Goal: Task Accomplishment & Management: Complete application form

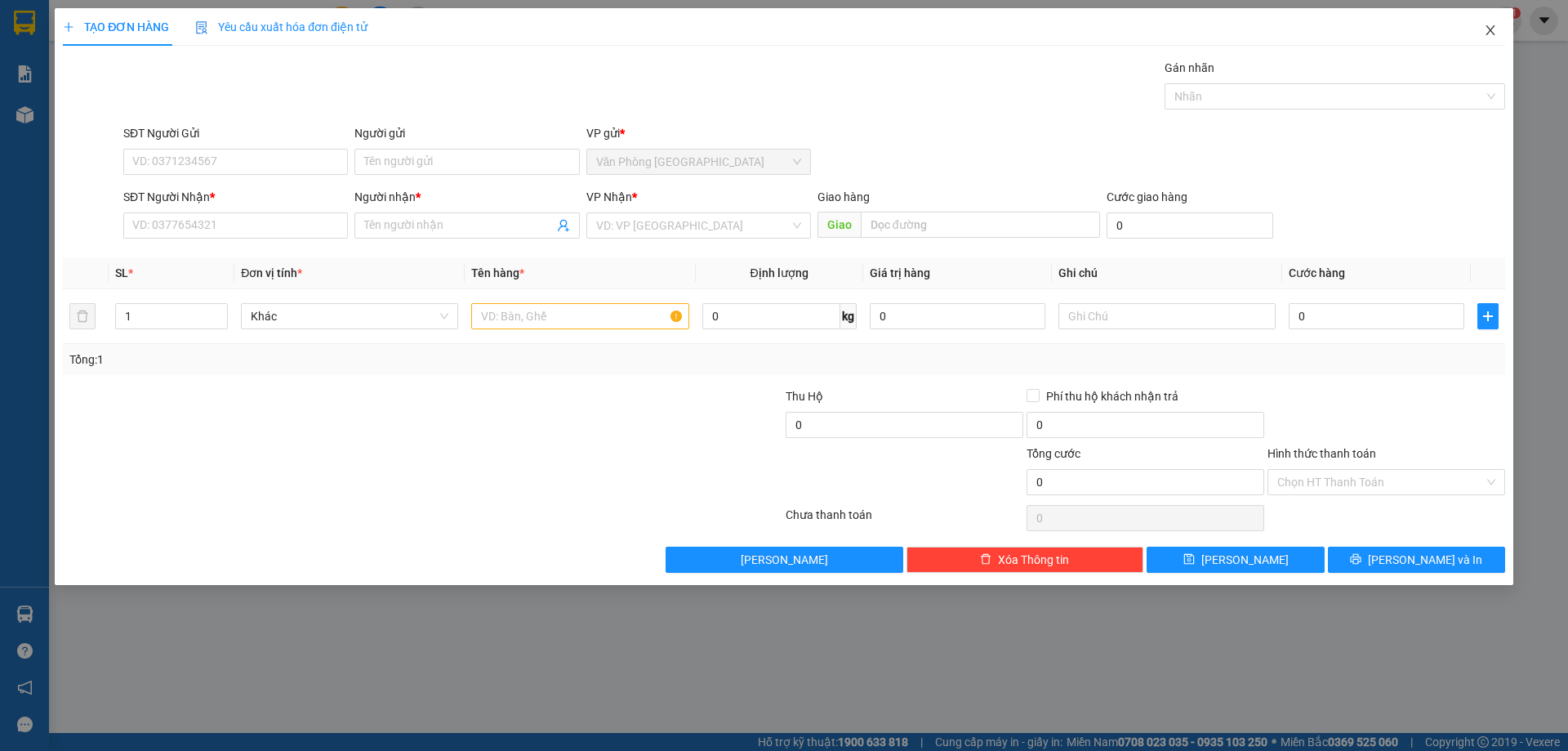
click at [1490, 31] on icon "close" at bounding box center [1490, 30] width 9 height 10
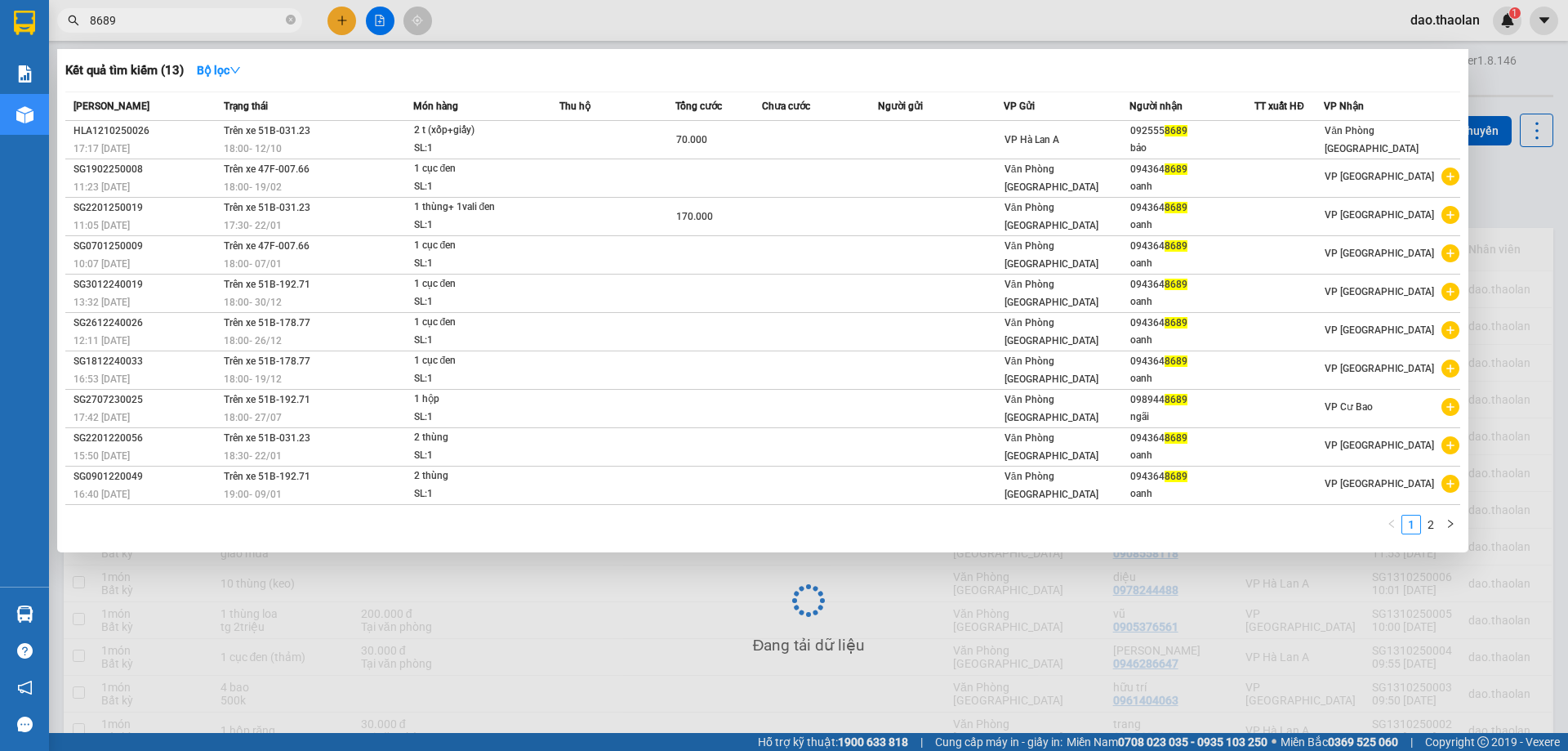
click at [137, 19] on input "8689" at bounding box center [185, 21] width 192 height 18
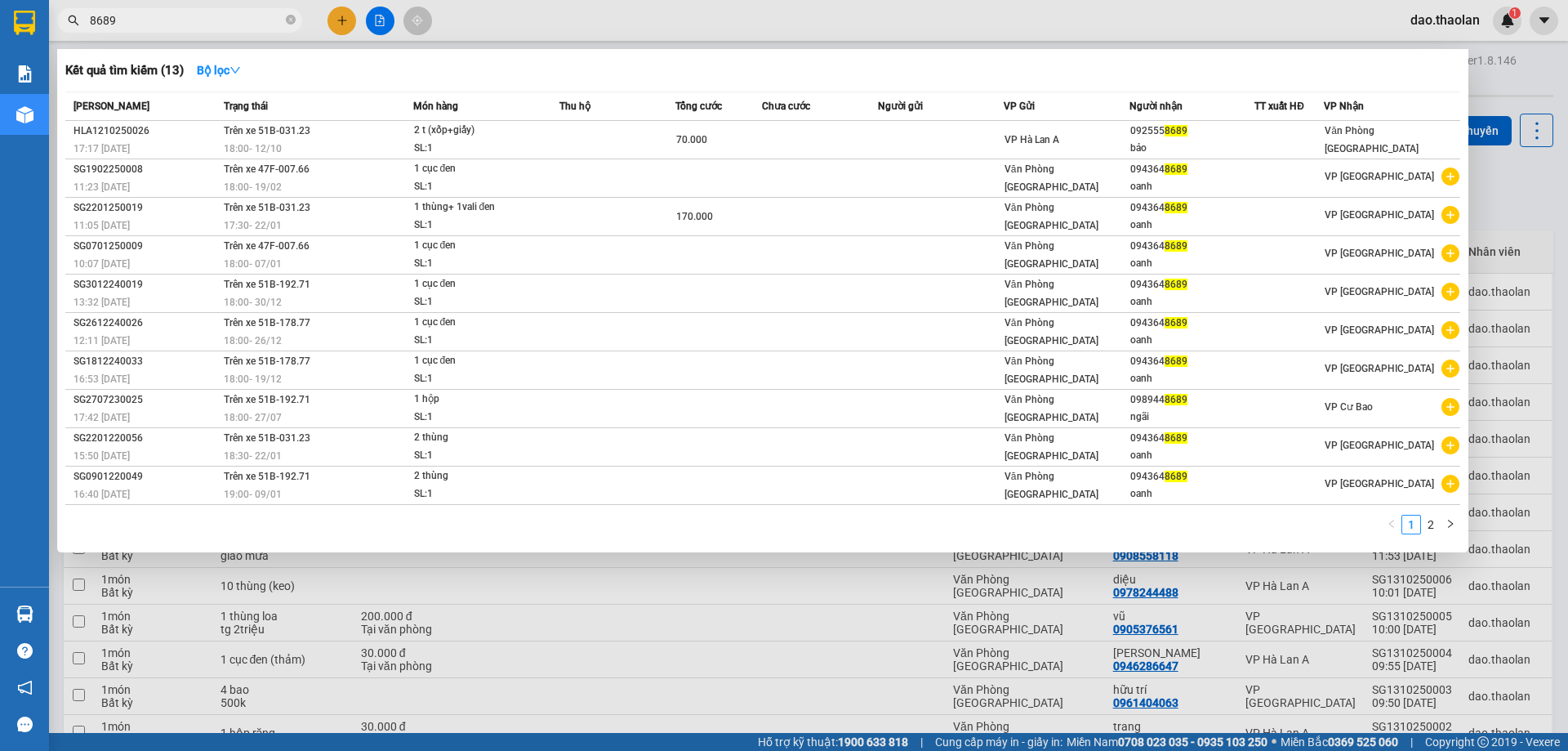
drag, startPoint x: 137, startPoint y: 19, endPoint x: 63, endPoint y: 35, distance: 75.7
click at [63, 35] on div "Kết quả tìm kiếm ( 13 ) Bộ lọc Mã ĐH Trạng thái Món hàng Thu hộ Tổng cước Chưa …" at bounding box center [159, 20] width 318 height 28
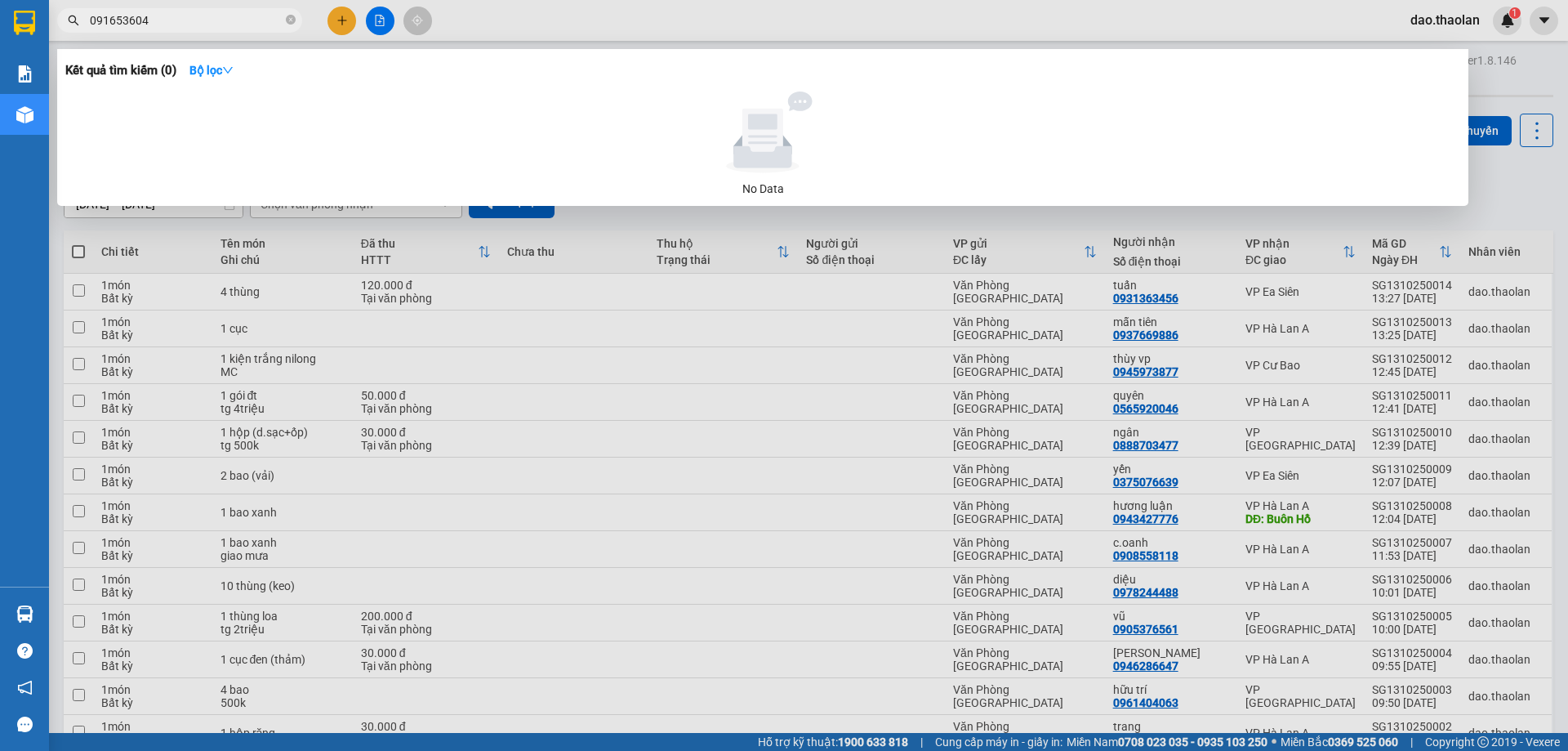
type input "0916536045"
drag, startPoint x: 175, startPoint y: 23, endPoint x: 83, endPoint y: 35, distance: 92.8
click at [83, 35] on div "Kết quả tìm kiếm ( 0 ) Bộ lọc No Data 0916536045" at bounding box center [159, 20] width 318 height 28
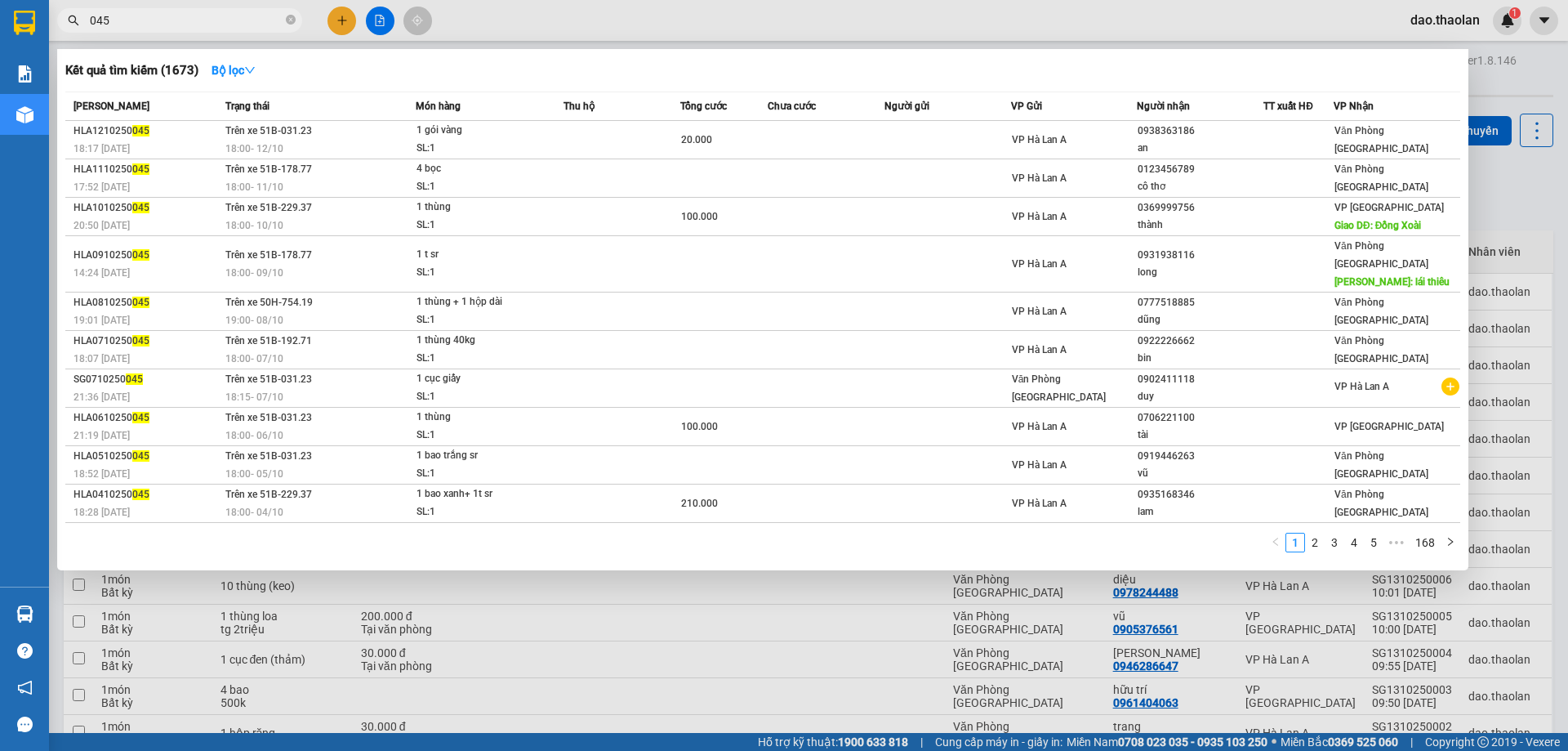
drag, startPoint x: 146, startPoint y: 23, endPoint x: 48, endPoint y: 34, distance: 98.6
click at [48, 34] on section "Kết quả tìm kiếm ( 1673 ) Bộ lọc Mã ĐH Trạng thái Món hàng Thu hộ Tổng cước Chư…" at bounding box center [784, 375] width 1568 height 751
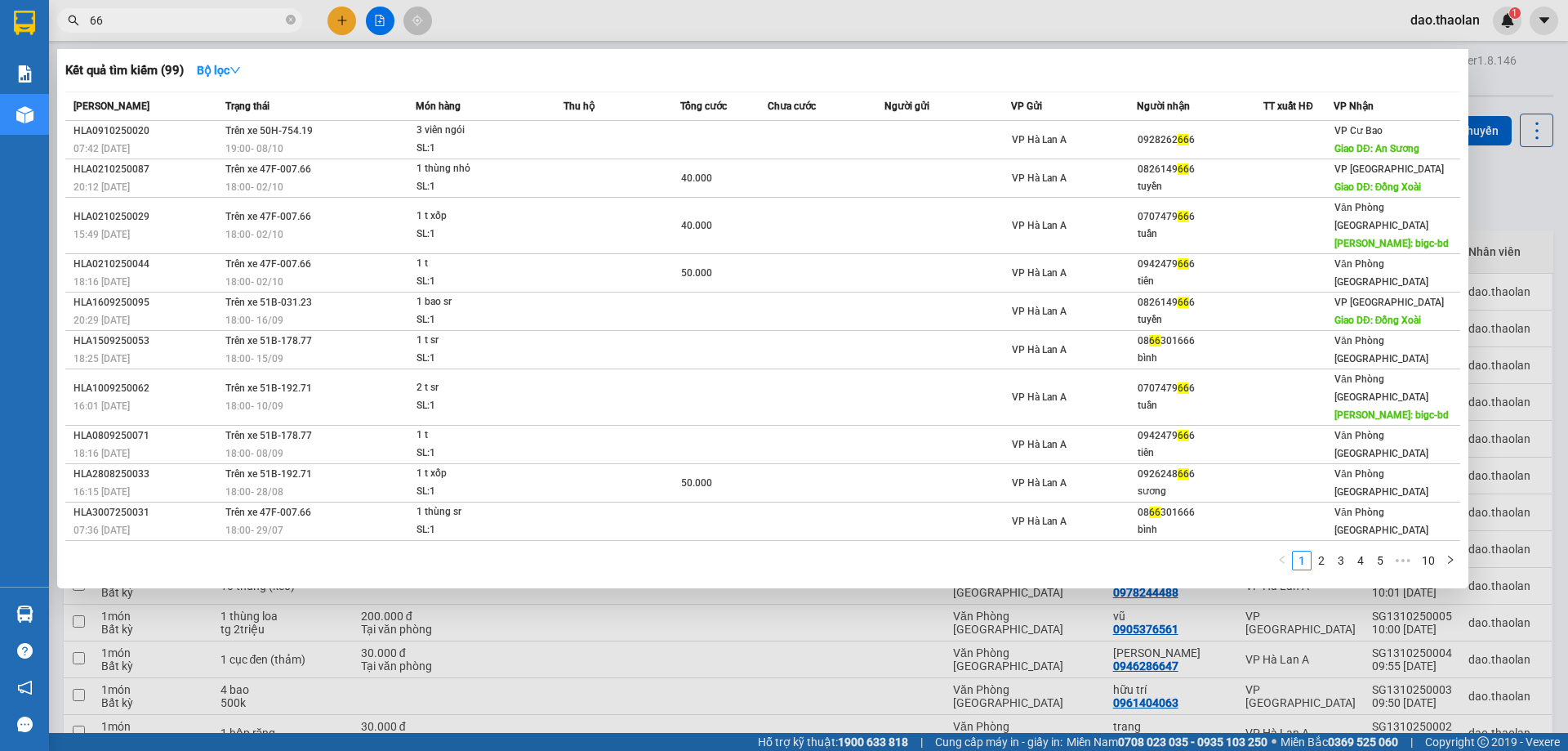
type input "6"
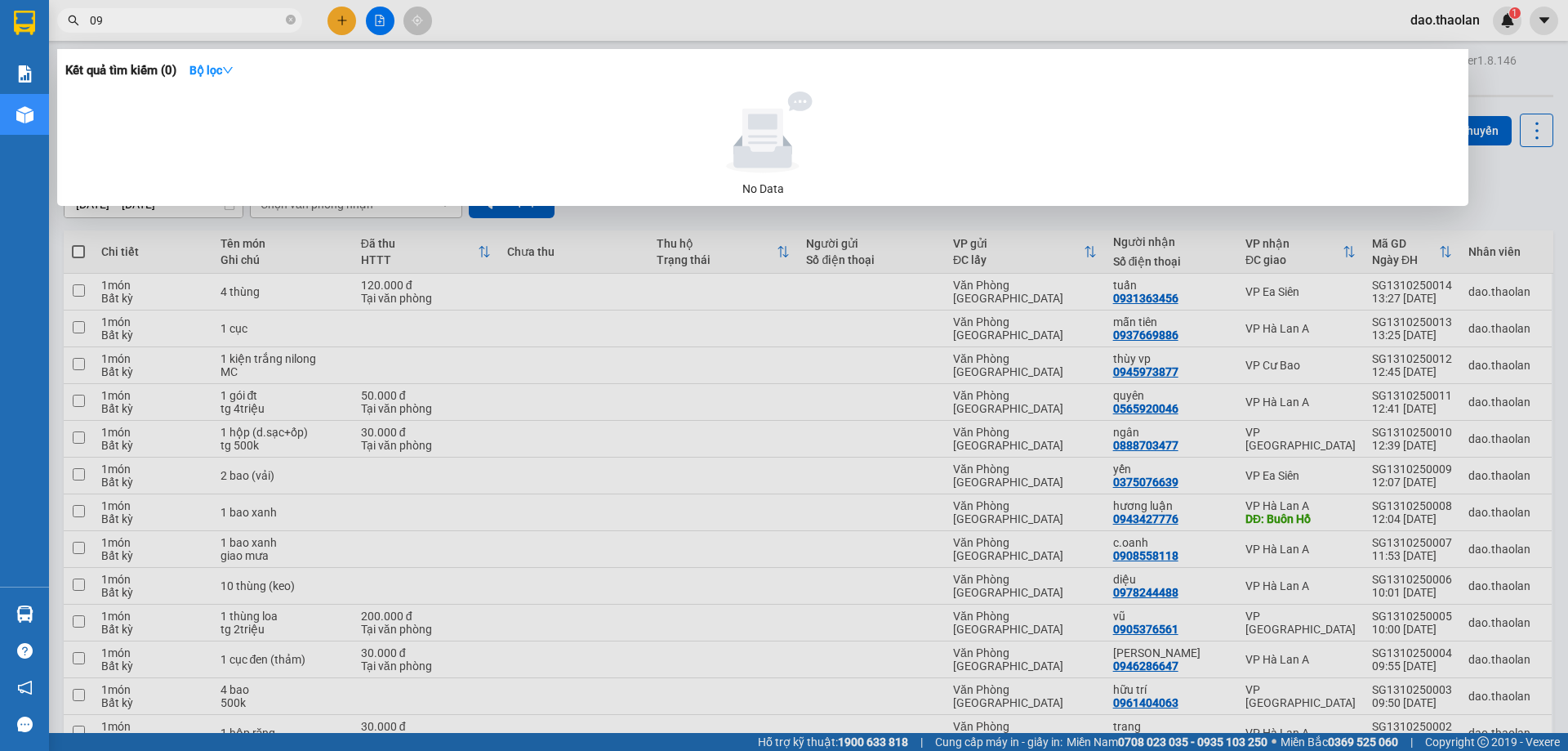
type input "0"
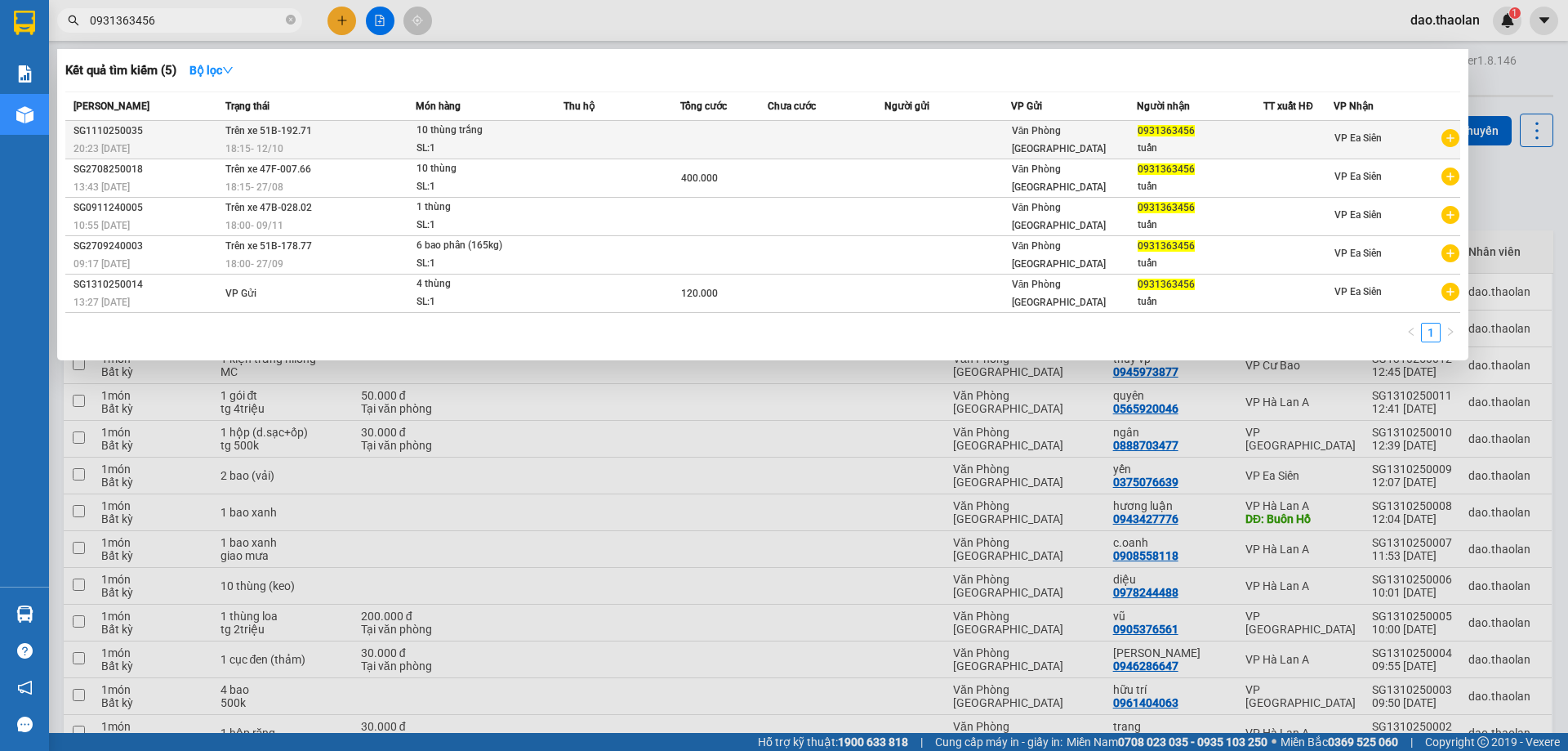
type input "0931363456"
click at [1030, 145] on span "Văn Phòng [GEOGRAPHIC_DATA]" at bounding box center [1058, 140] width 94 height 29
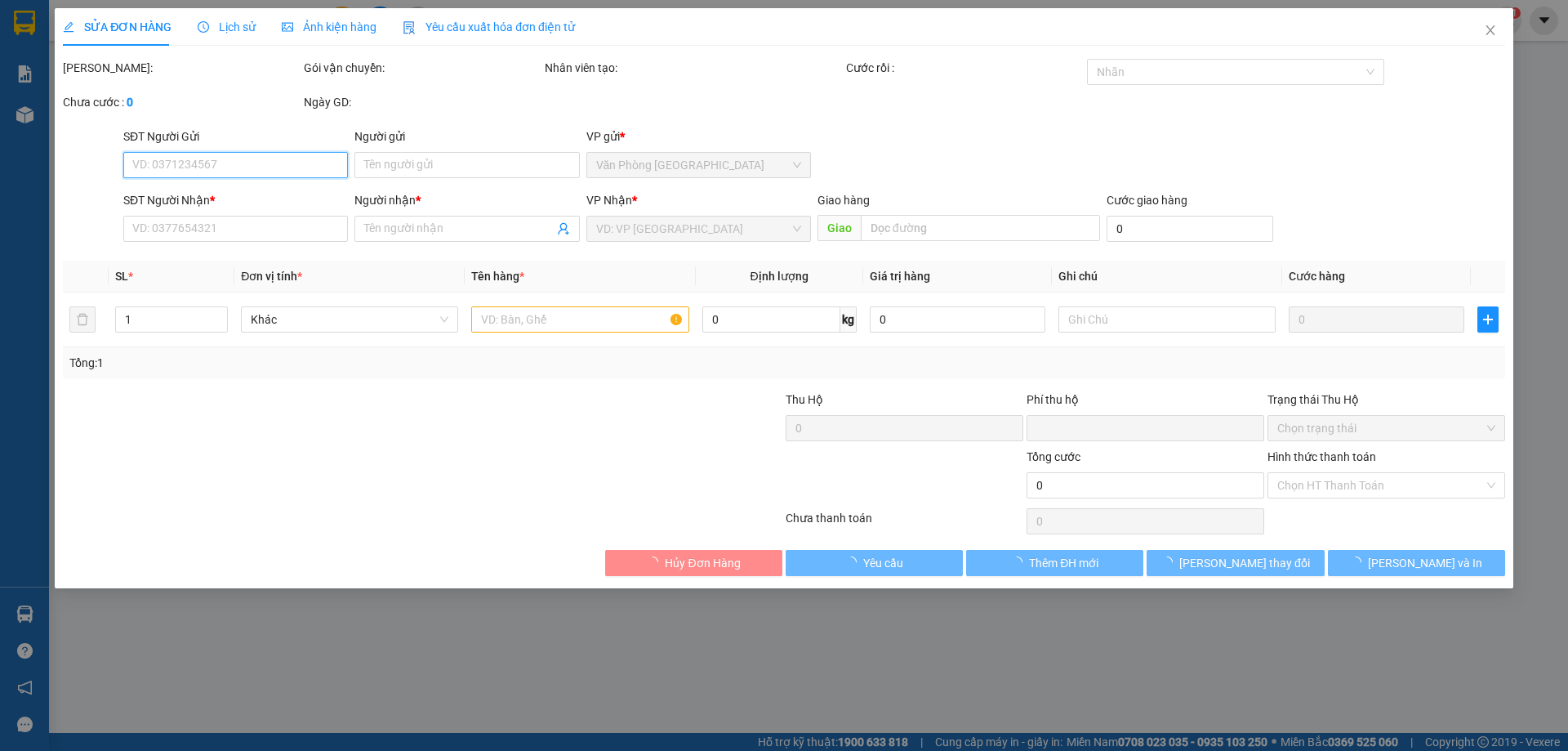
type input "0931363456"
type input "tuấn"
type input "0"
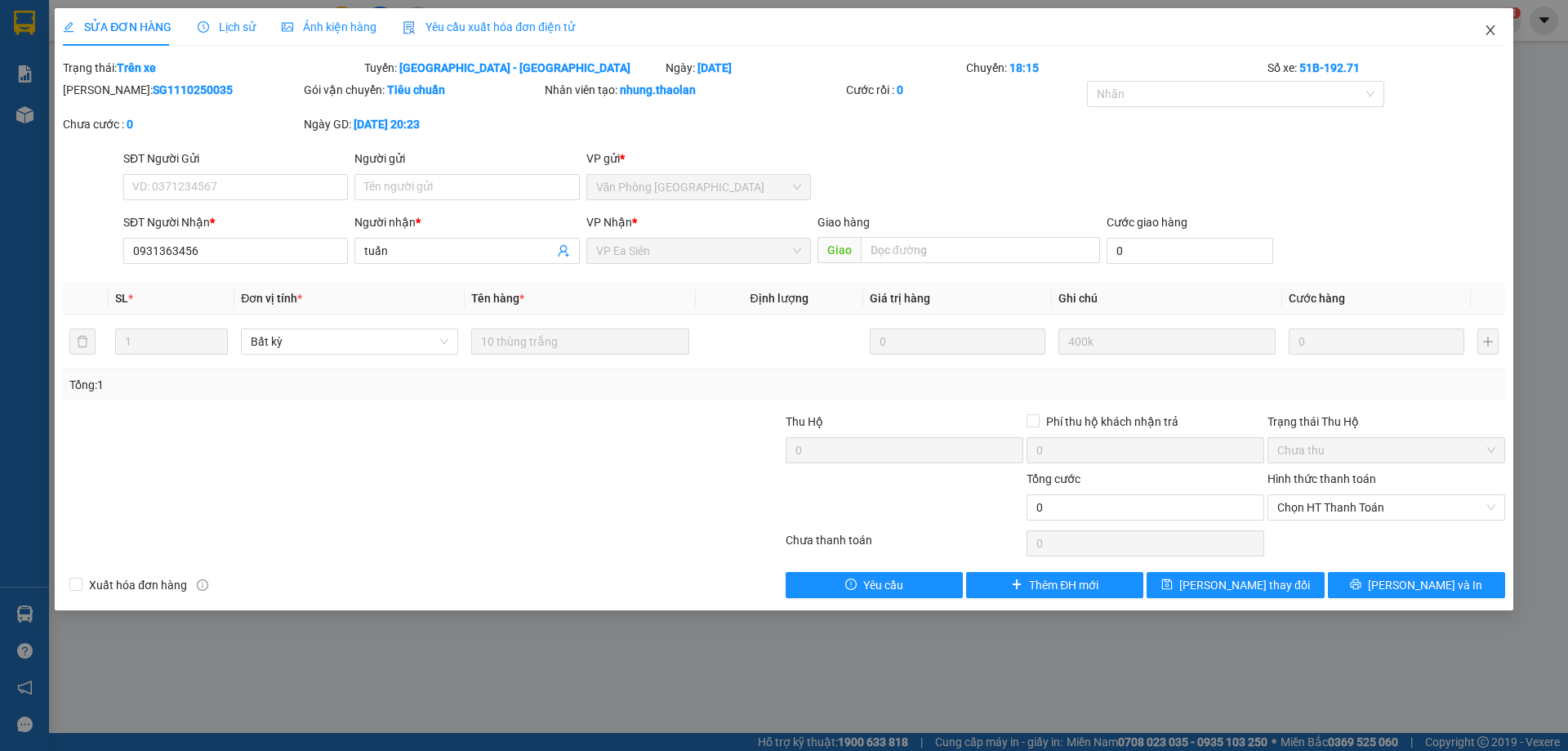
click at [1489, 35] on icon "close" at bounding box center [1490, 30] width 13 height 13
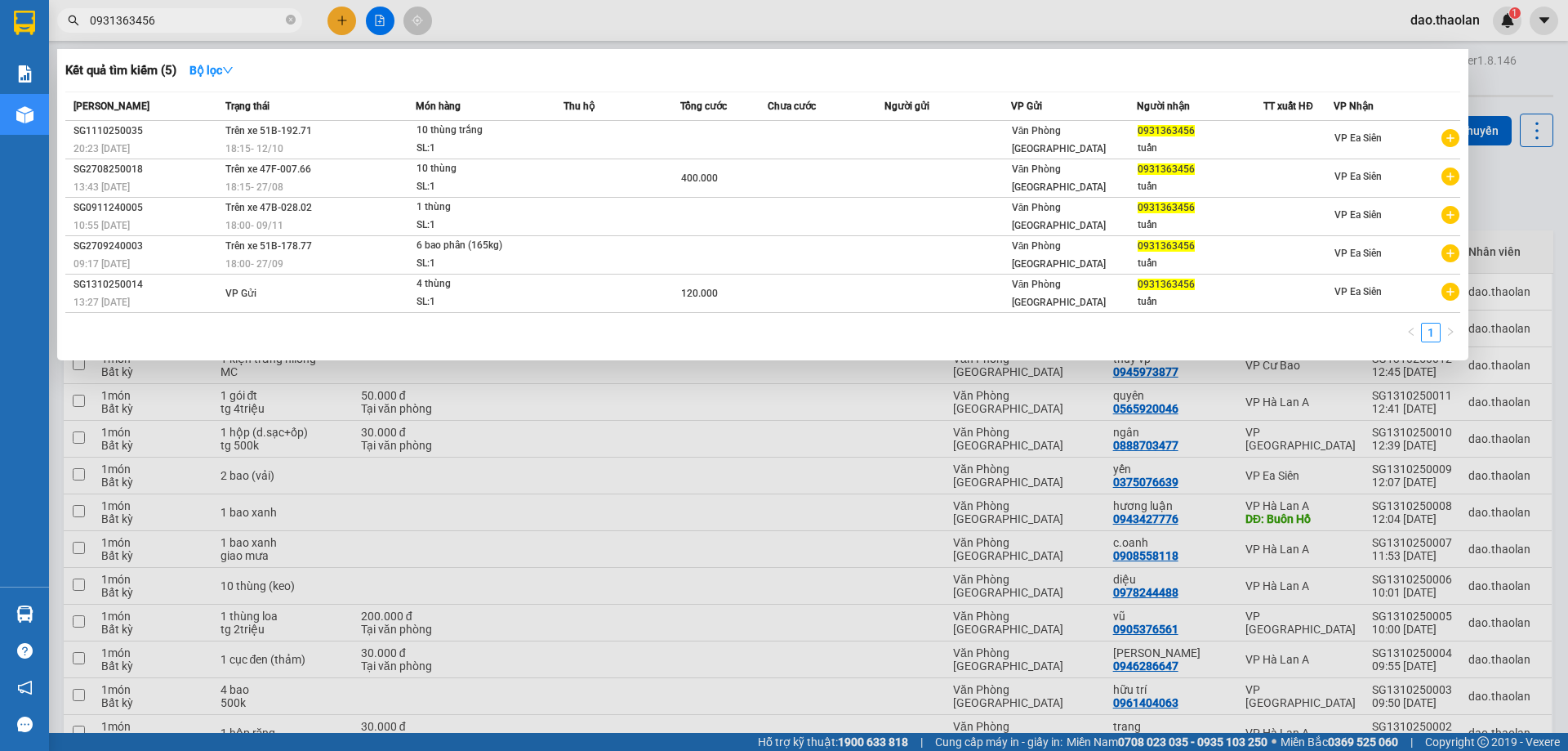
click at [182, 19] on input "0931363456" at bounding box center [185, 21] width 192 height 18
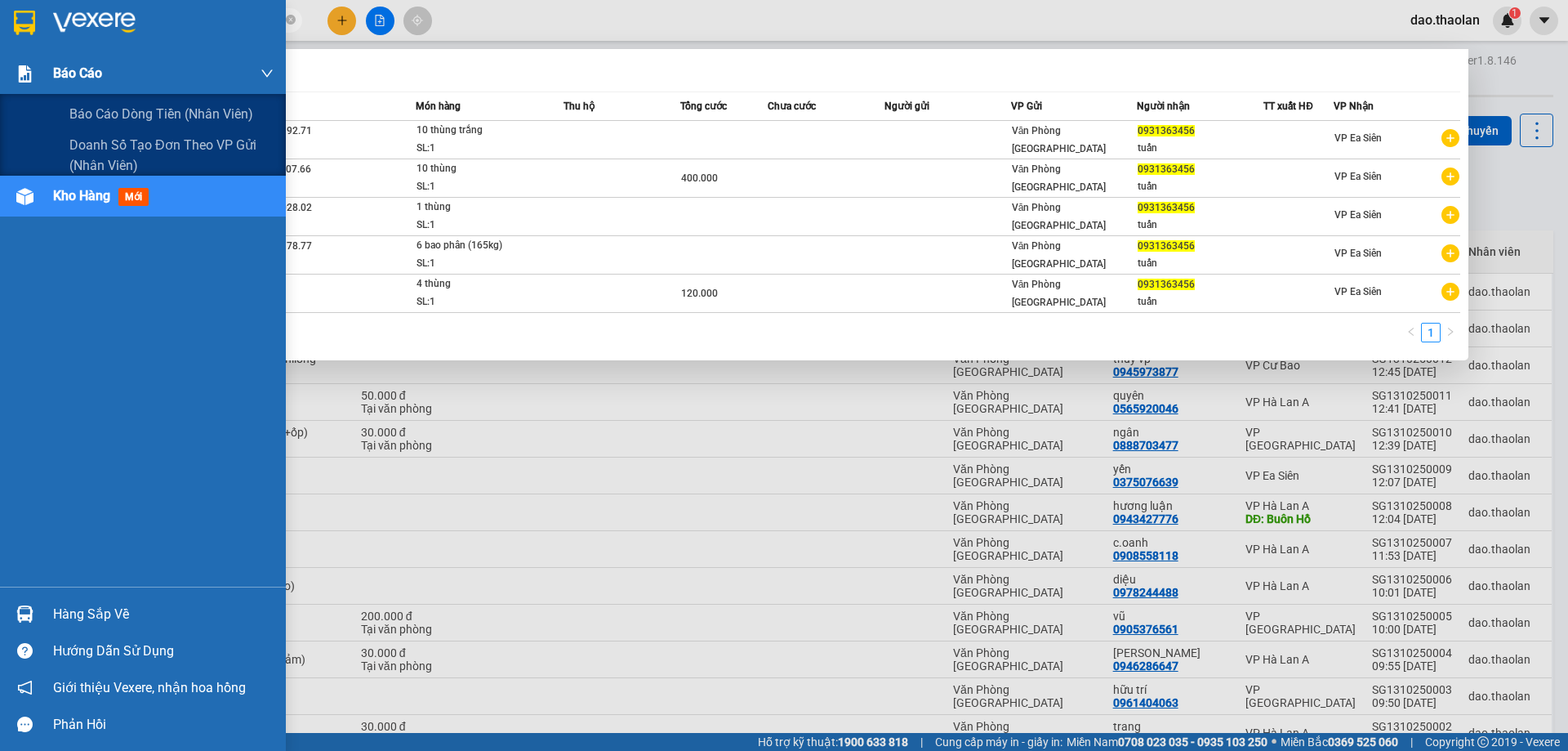
drag, startPoint x: 182, startPoint y: 19, endPoint x: 0, endPoint y: 71, distance: 189.3
click at [0, 71] on section "Kết quả tìm kiếm ( 5 ) Bộ lọc Mã ĐH Trạng thái Món hàng Thu hộ Tổng cước Chưa c…" at bounding box center [784, 375] width 1568 height 751
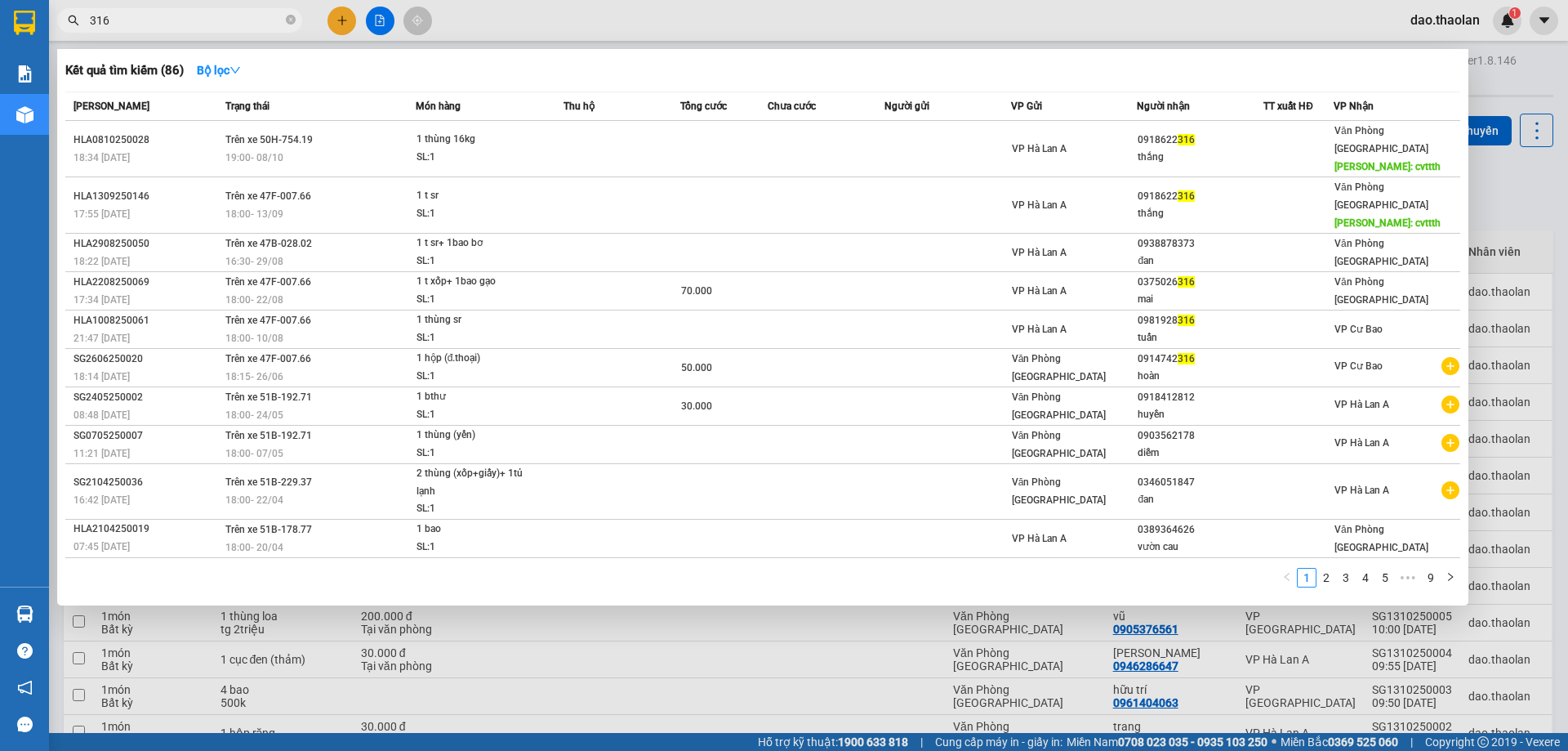
click at [192, 12] on input "316" at bounding box center [185, 21] width 192 height 18
drag, startPoint x: 182, startPoint y: 27, endPoint x: 5, endPoint y: 40, distance: 177.5
click at [5, 40] on section "Kết quả tìm kiếm ( 86 ) Bộ lọc Mã ĐH Trạng thái Món hàng Thu hộ Tổng cước Chưa …" at bounding box center [784, 375] width 1568 height 751
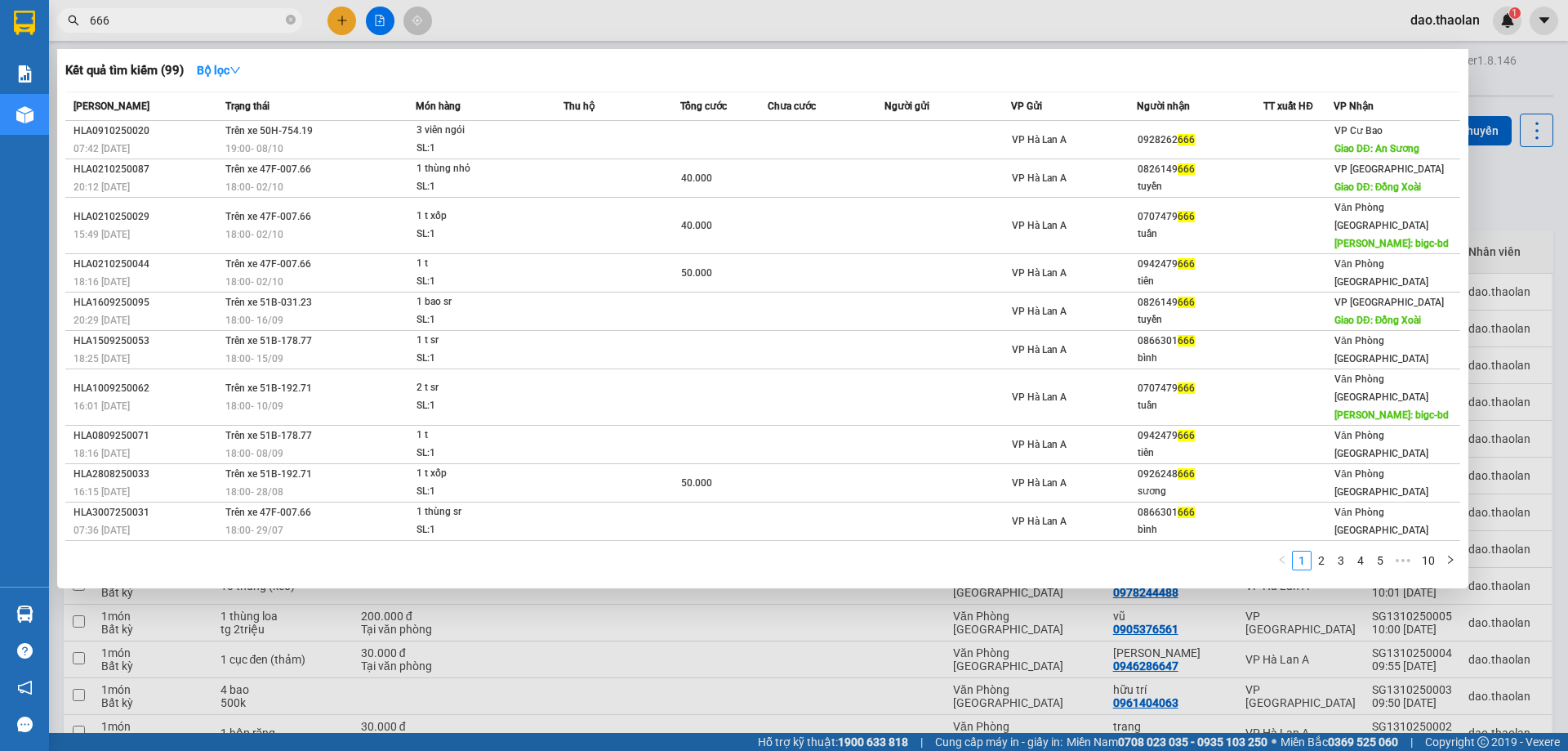
type input "666"
click at [290, 19] on icon "close-circle" at bounding box center [290, 19] width 10 height 10
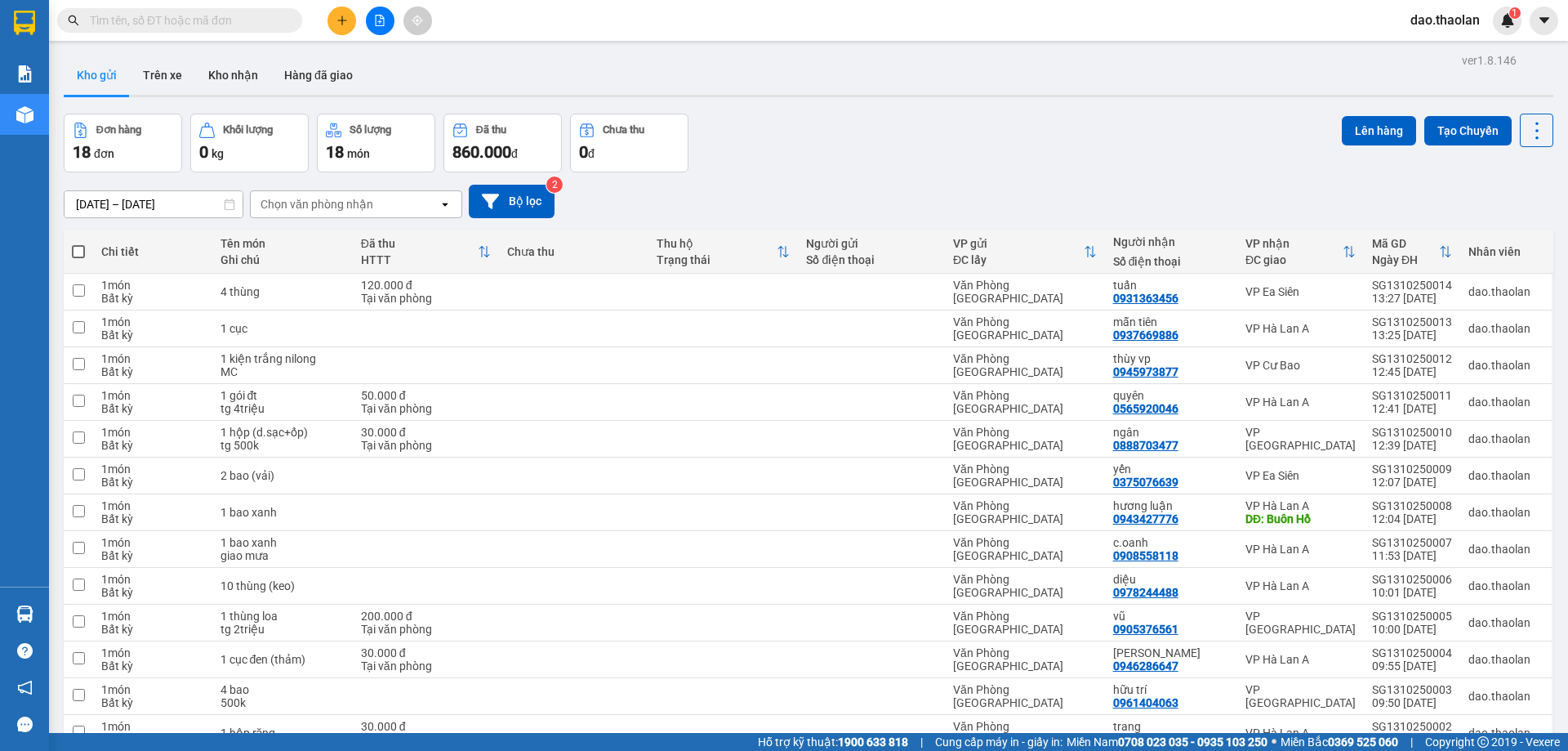
click at [240, 22] on input "text" at bounding box center [185, 21] width 192 height 18
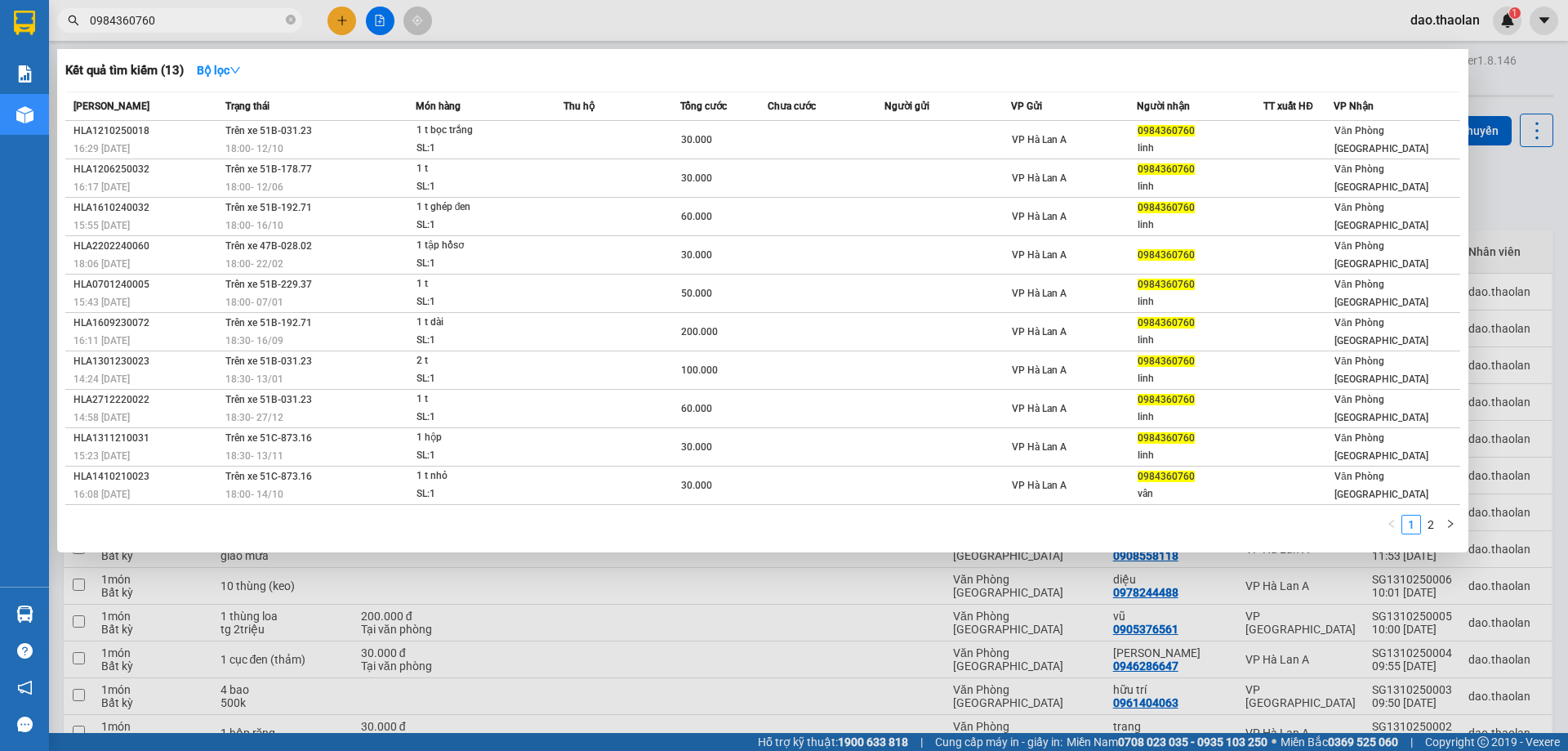
type input "0984360760"
click at [288, 25] on icon "close-circle" at bounding box center [290, 19] width 10 height 10
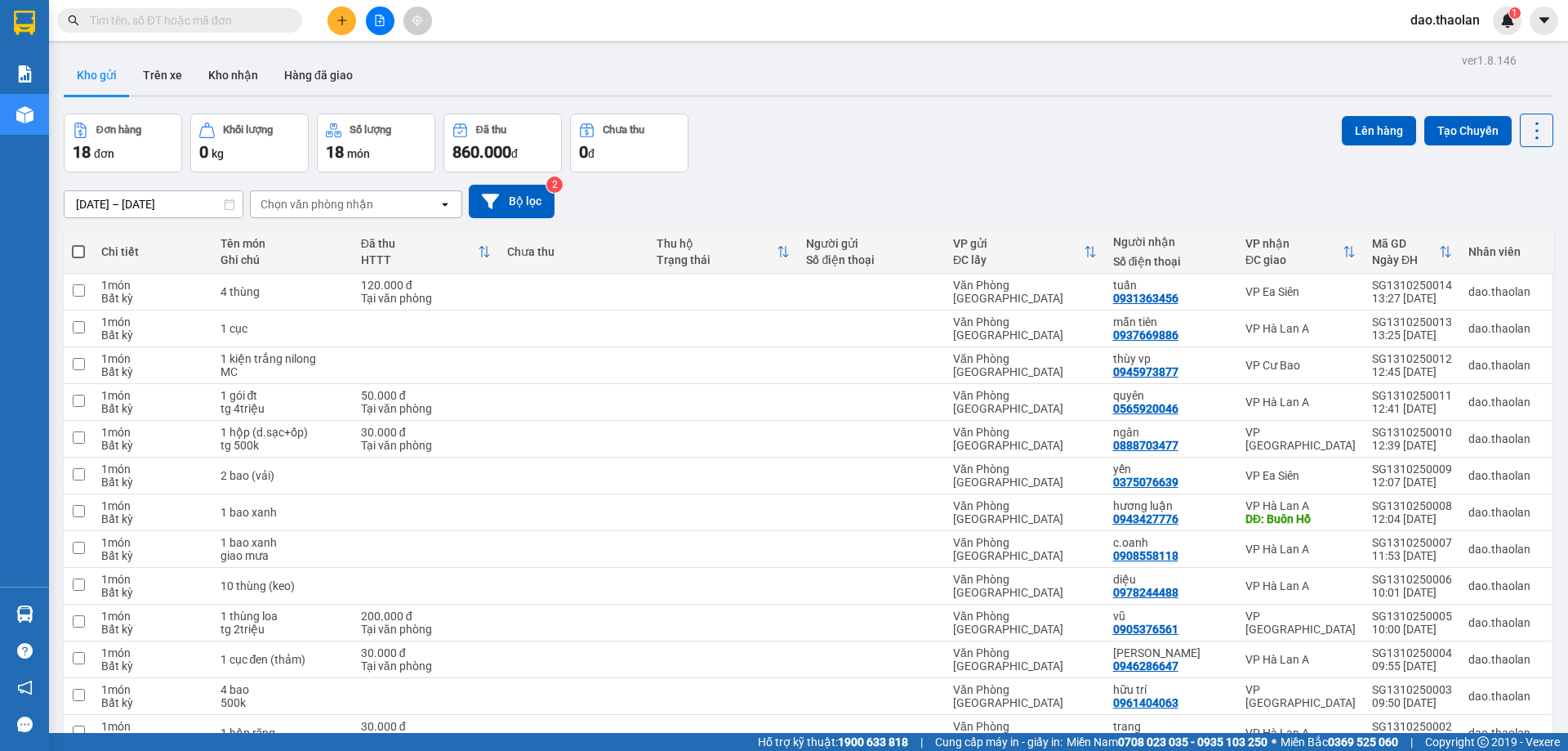
click at [212, 26] on input "text" at bounding box center [185, 21] width 192 height 18
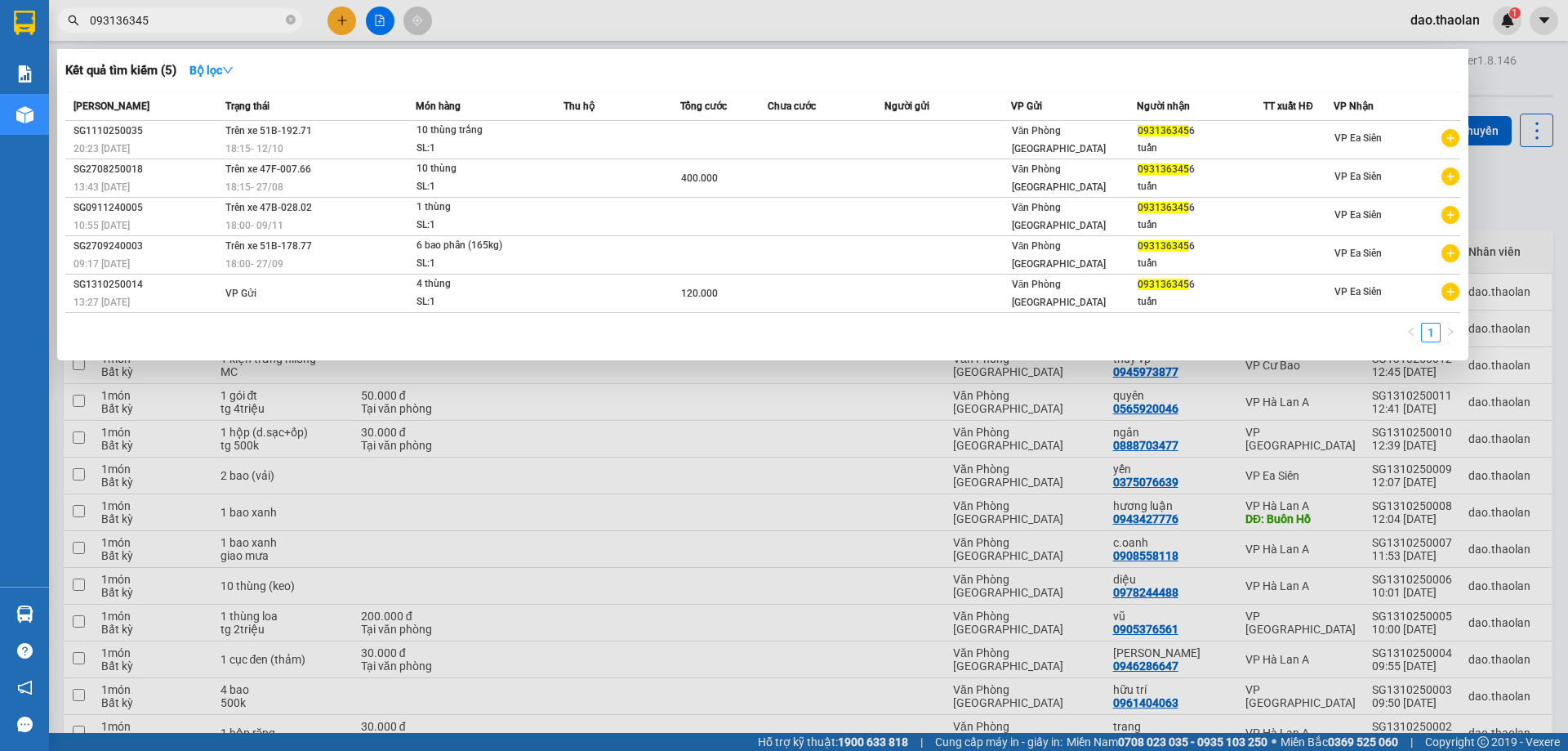
type input "0931363456"
click at [293, 16] on icon "close-circle" at bounding box center [290, 19] width 10 height 10
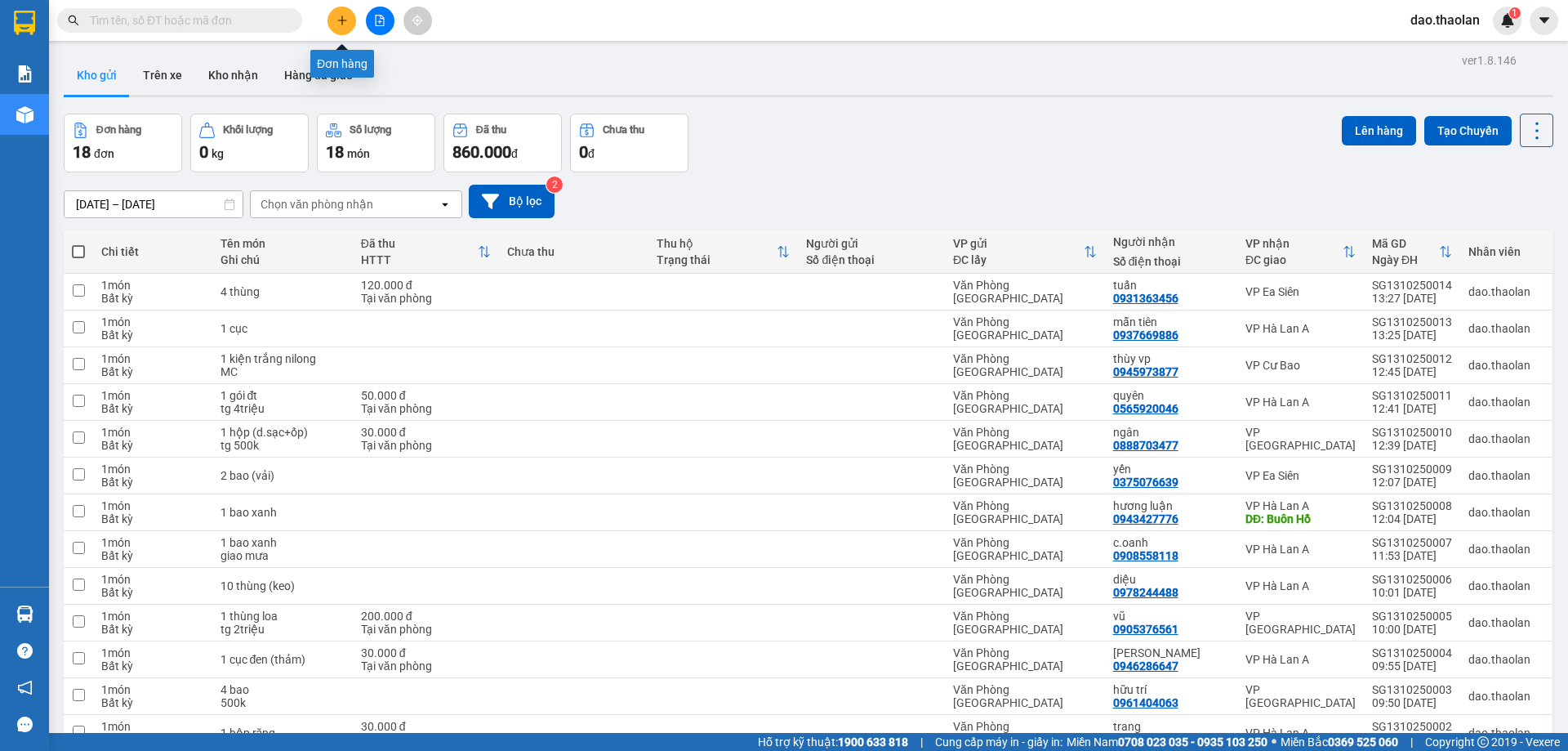
click at [347, 20] on icon "plus" at bounding box center [342, 19] width 9 height 1
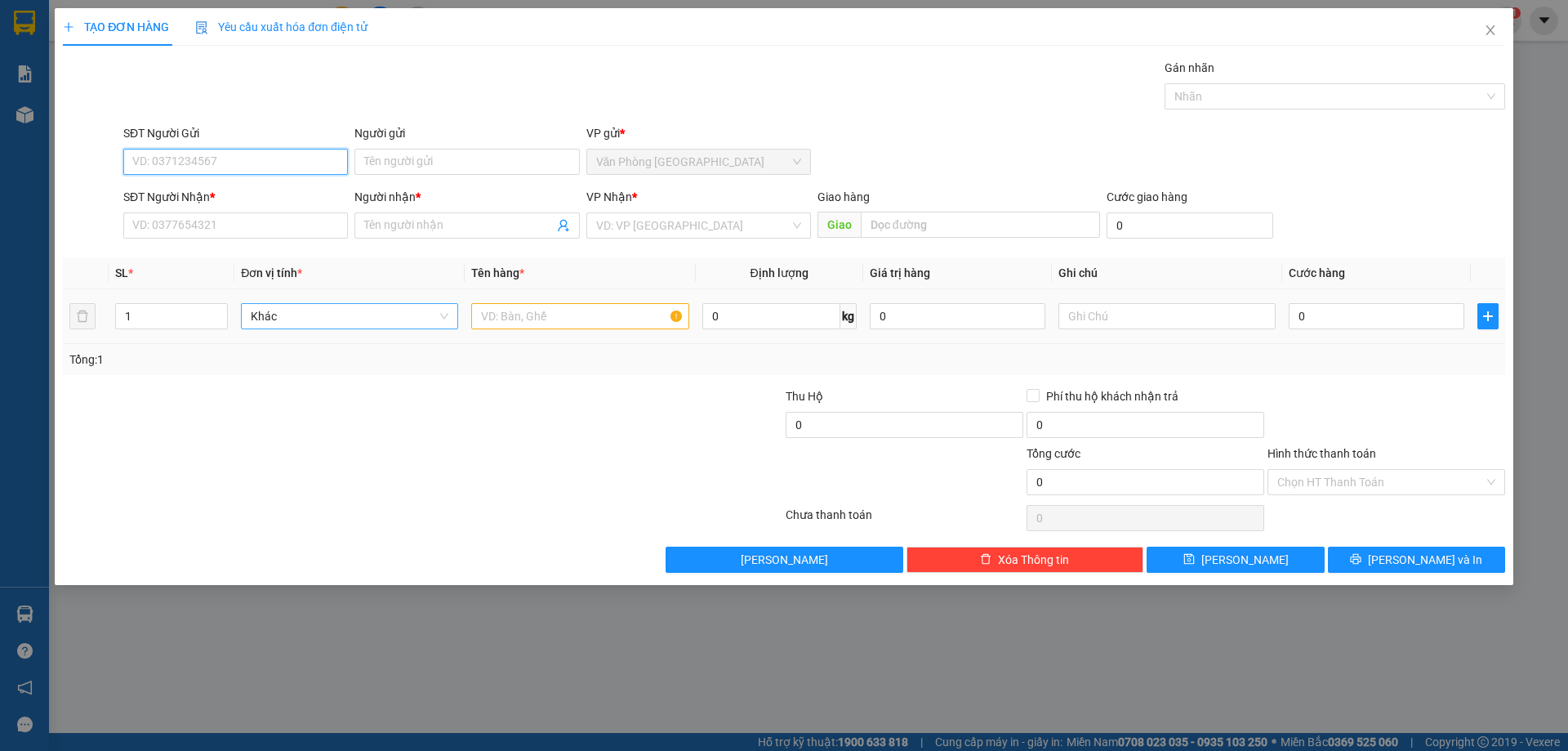
click at [303, 316] on span "Khác" at bounding box center [349, 316] width 198 height 25
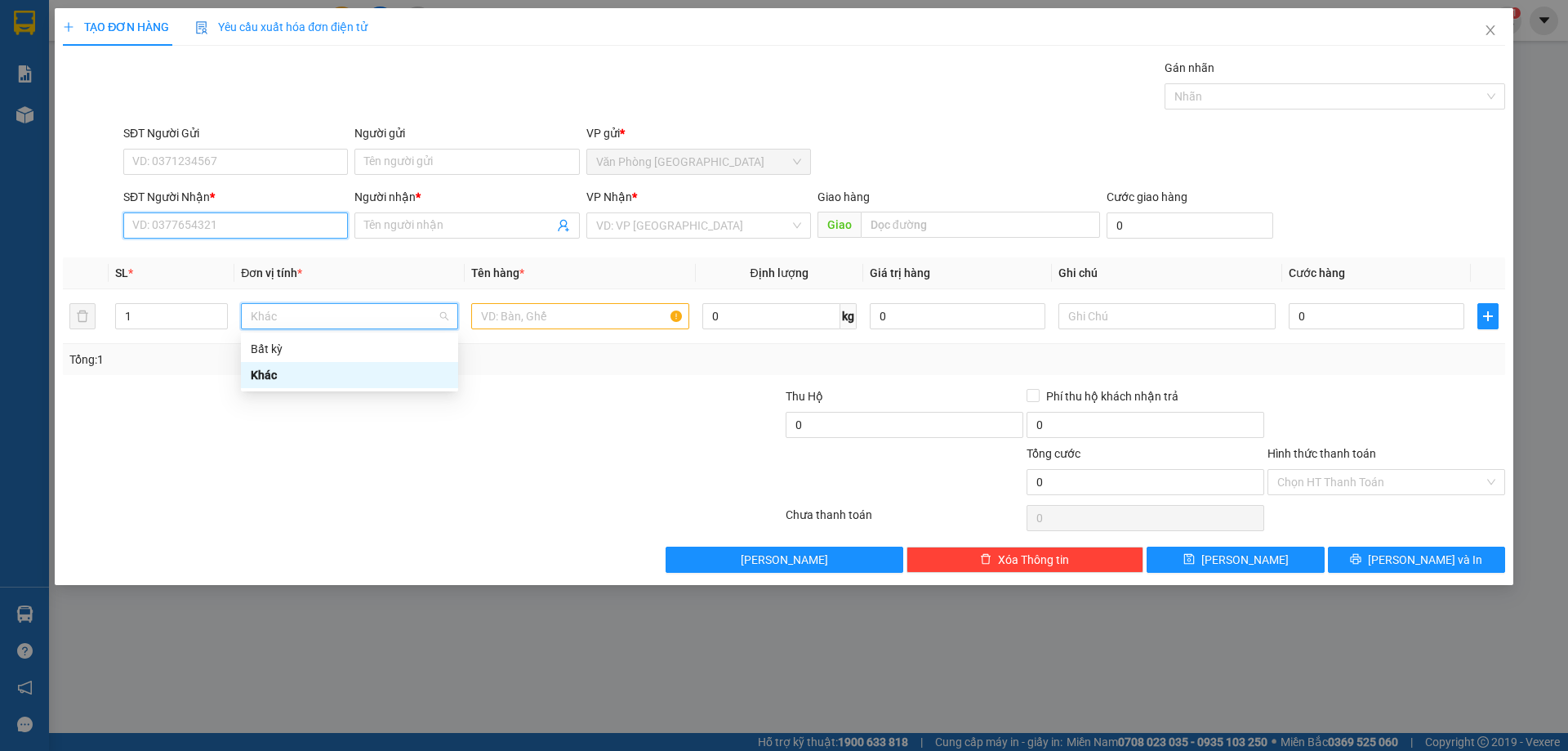
click at [167, 227] on input "SĐT Người Nhận *" at bounding box center [235, 225] width 224 height 26
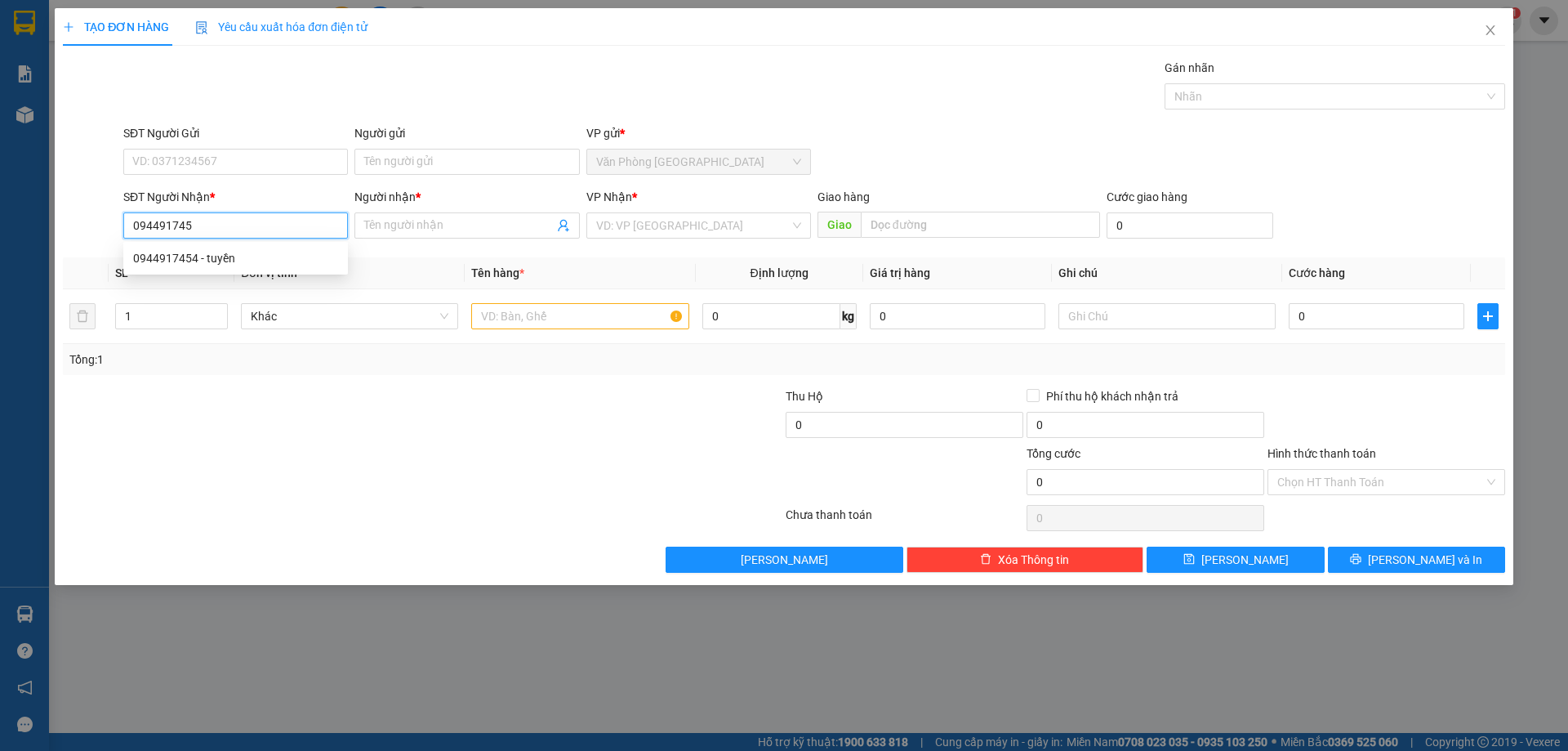
type input "0944917454"
click at [199, 266] on div "0944917454 - tuyền" at bounding box center [235, 258] width 205 height 18
type input "tuyền"
type input "0944917454"
click at [531, 315] on input "text" at bounding box center [579, 316] width 217 height 26
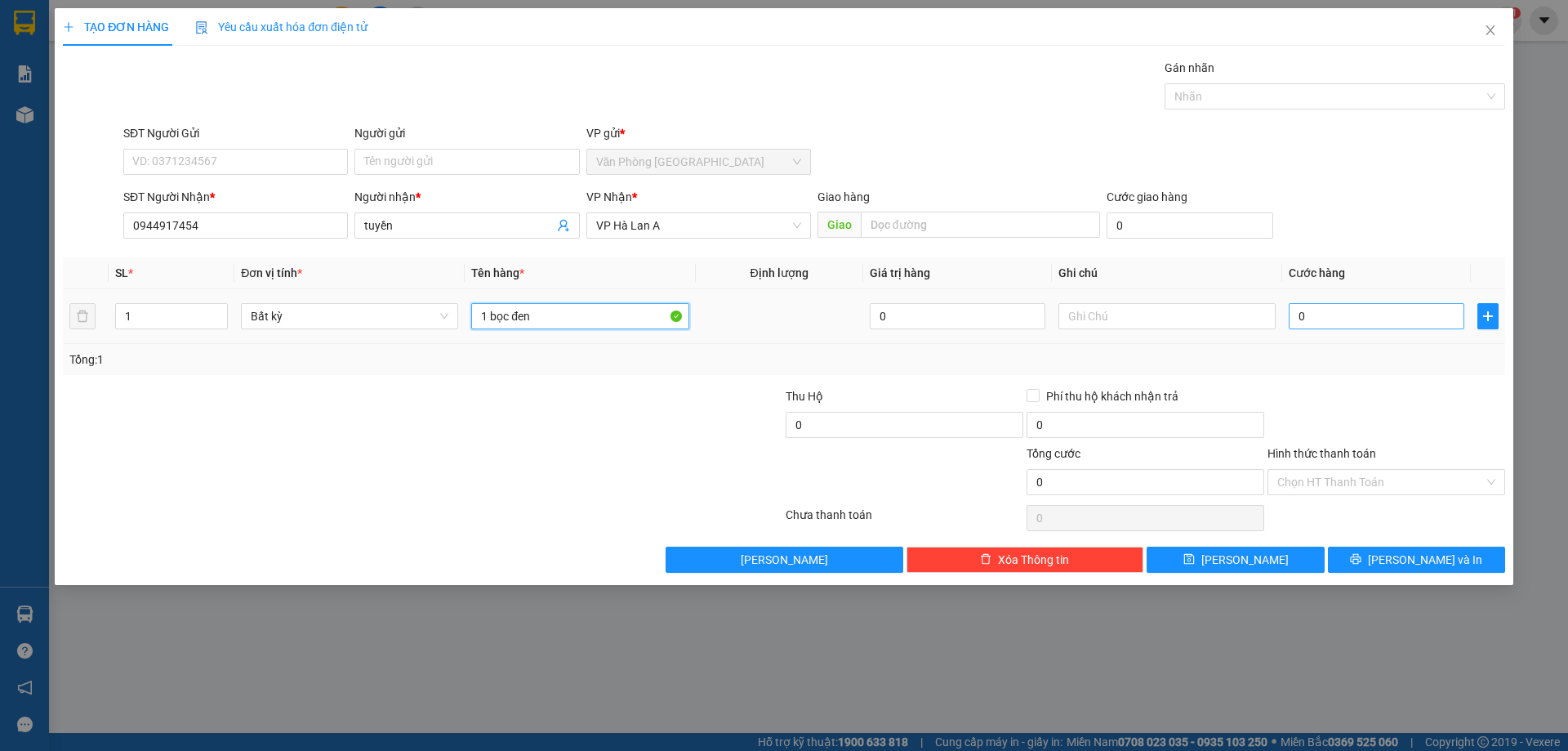
type input "1 bọc đen"
click at [1309, 319] on input "0" at bounding box center [1376, 316] width 175 height 26
type input "2"
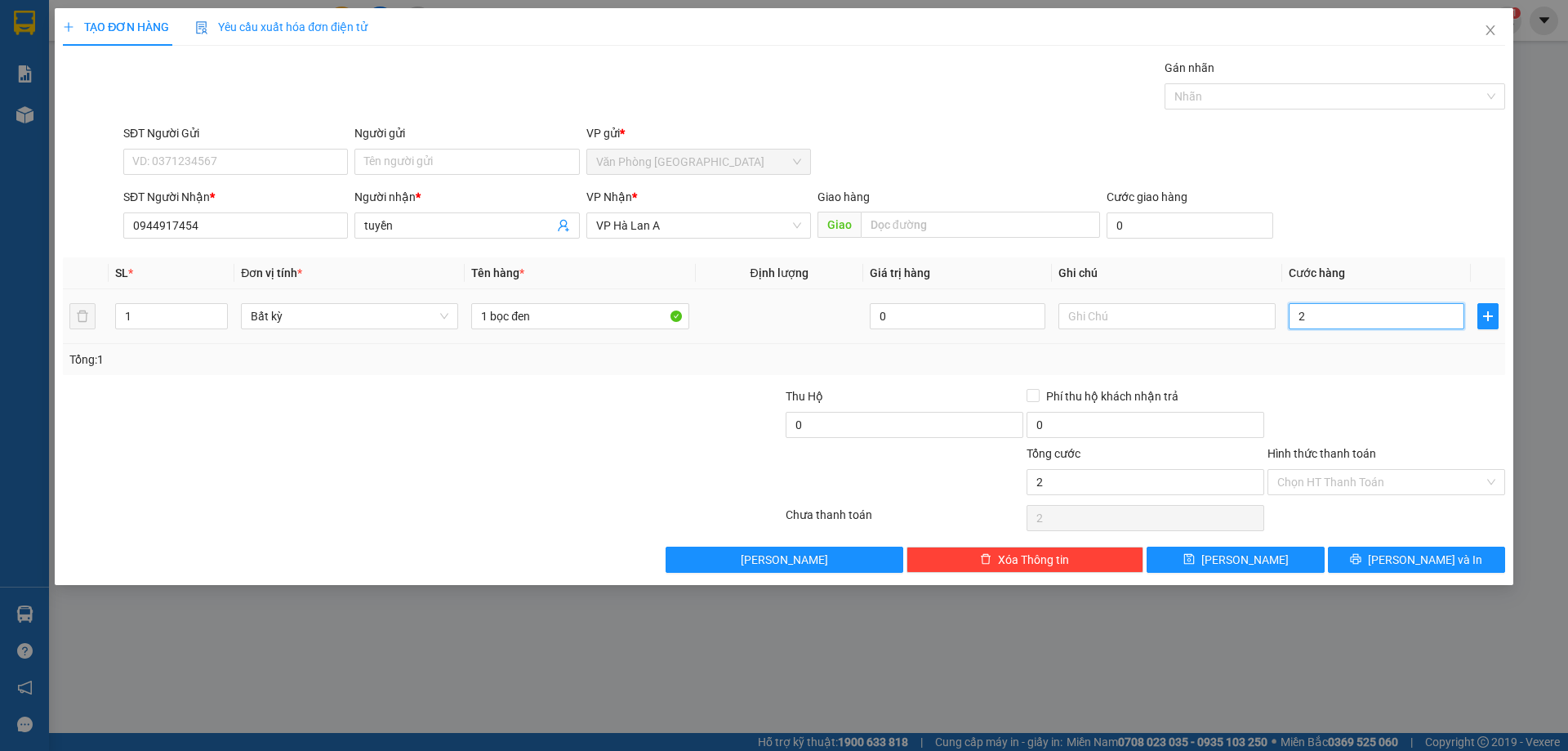
type input "20"
type input "200"
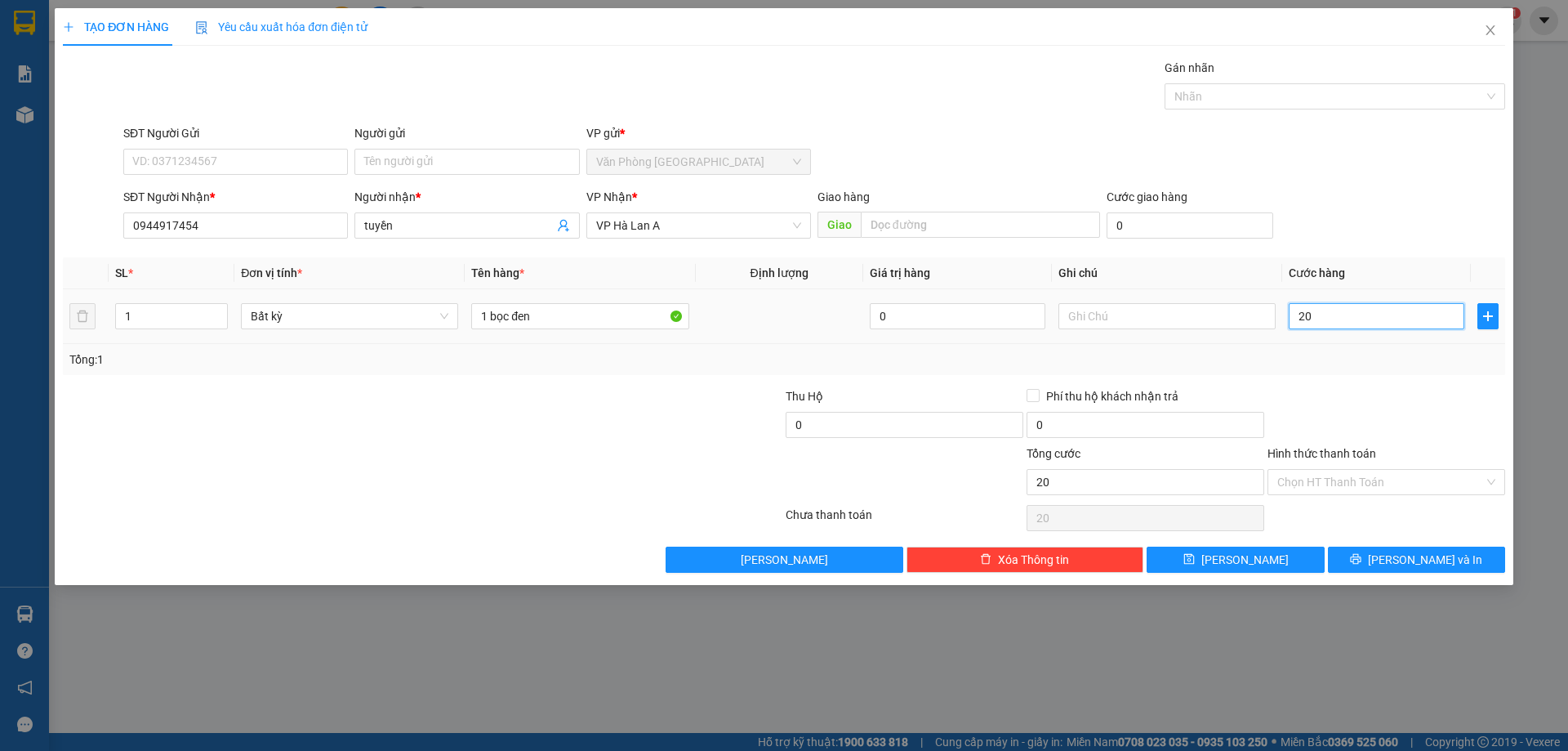
type input "200"
type input "2.000"
type input "20.000"
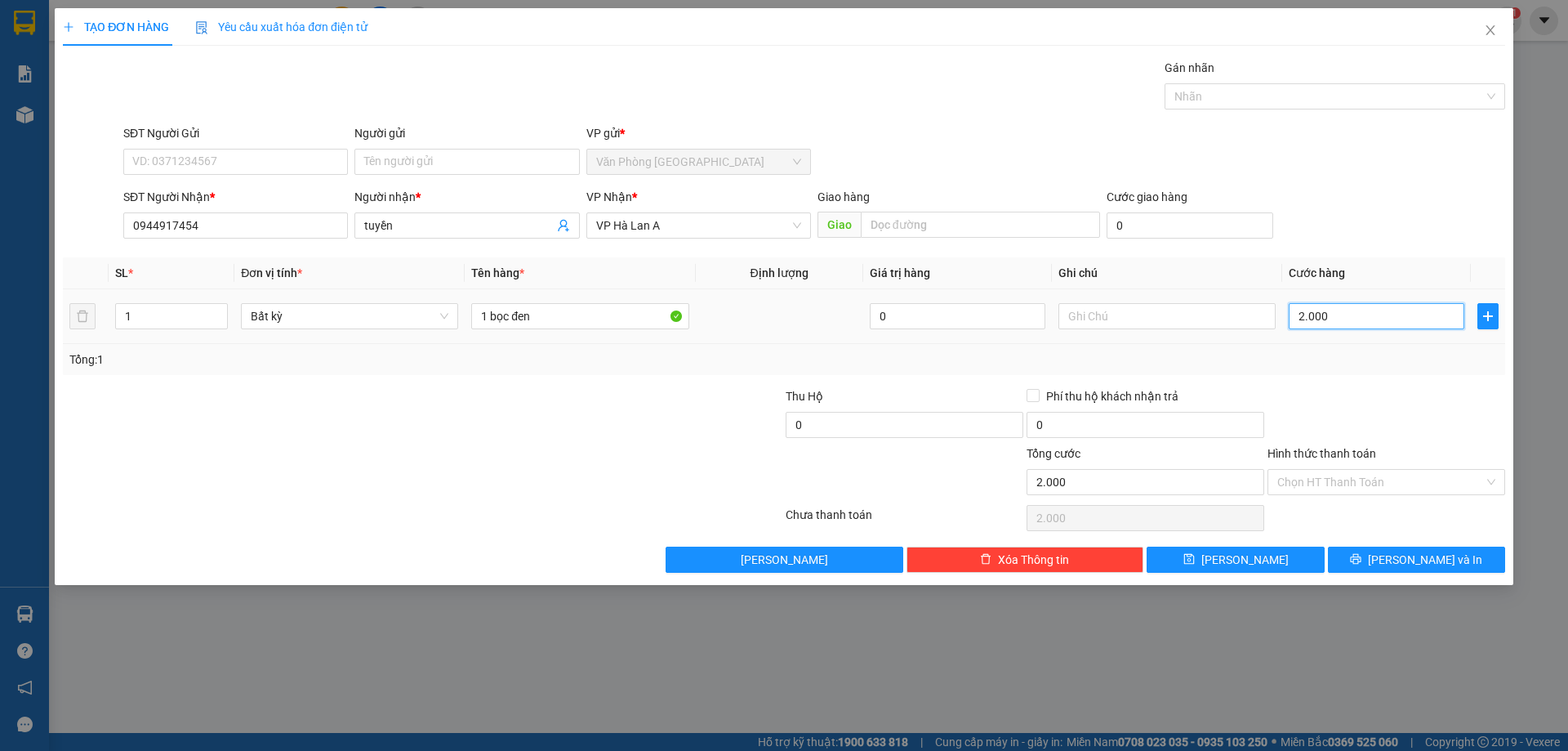
type input "20.000"
click at [1449, 479] on input "Hình thức thanh toán" at bounding box center [1380, 482] width 206 height 25
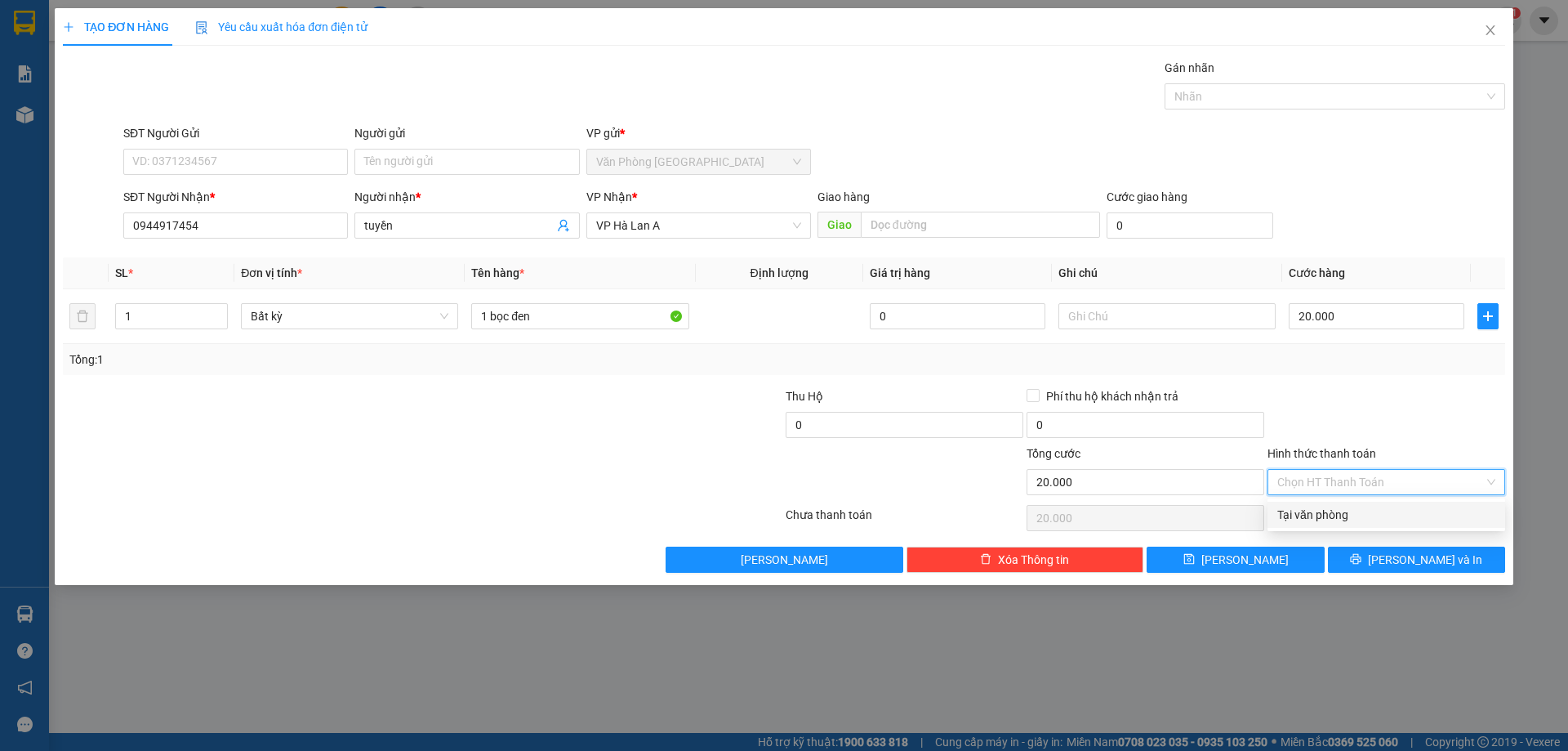
click at [1348, 517] on div "Tại văn phòng" at bounding box center [1386, 515] width 218 height 18
type input "0"
click at [1378, 562] on button "[PERSON_NAME] và In" at bounding box center [1416, 559] width 177 height 26
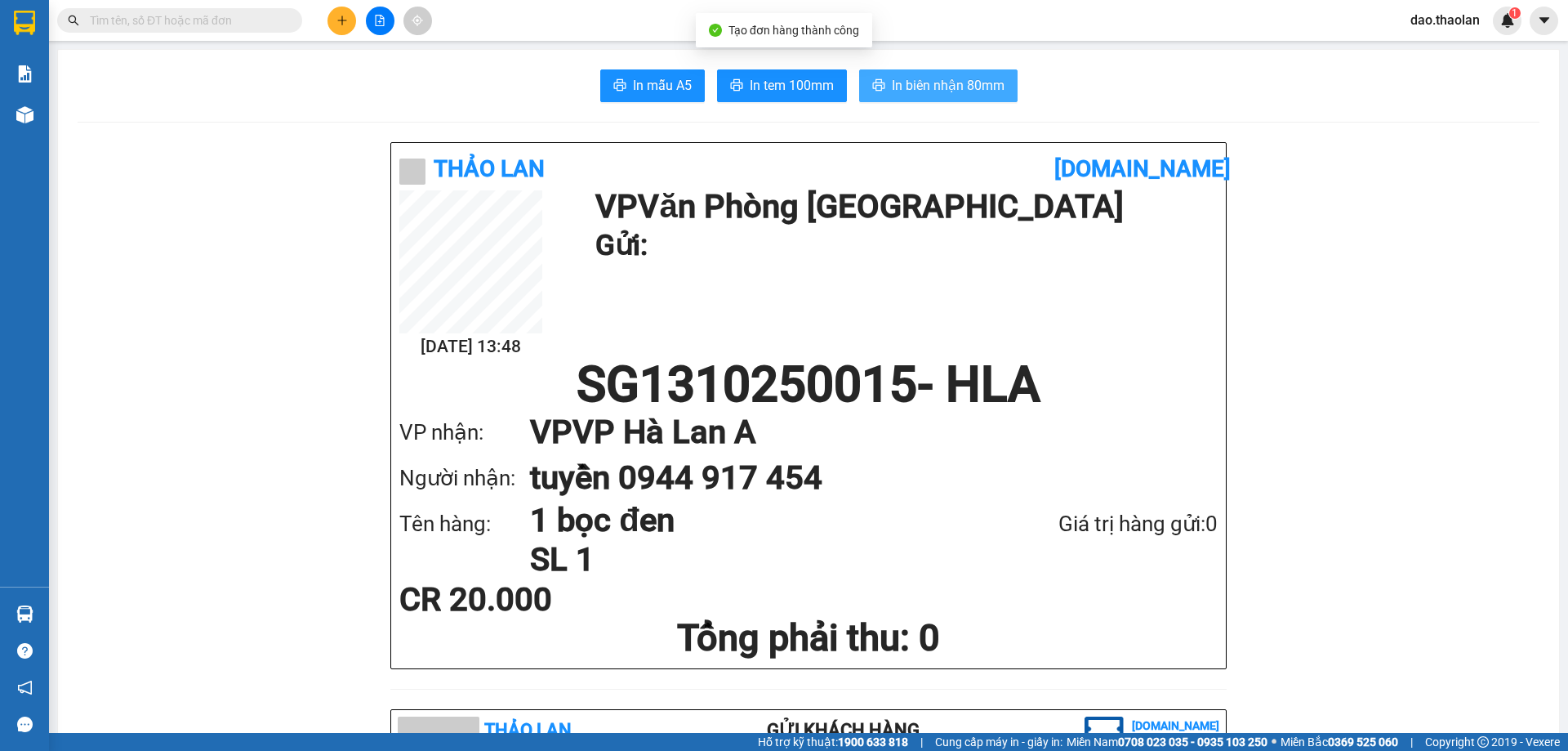
click at [910, 89] on span "In biên nhận 80mm" at bounding box center [948, 85] width 113 height 20
click at [984, 74] on button "In biên nhận 80mm" at bounding box center [939, 86] width 159 height 33
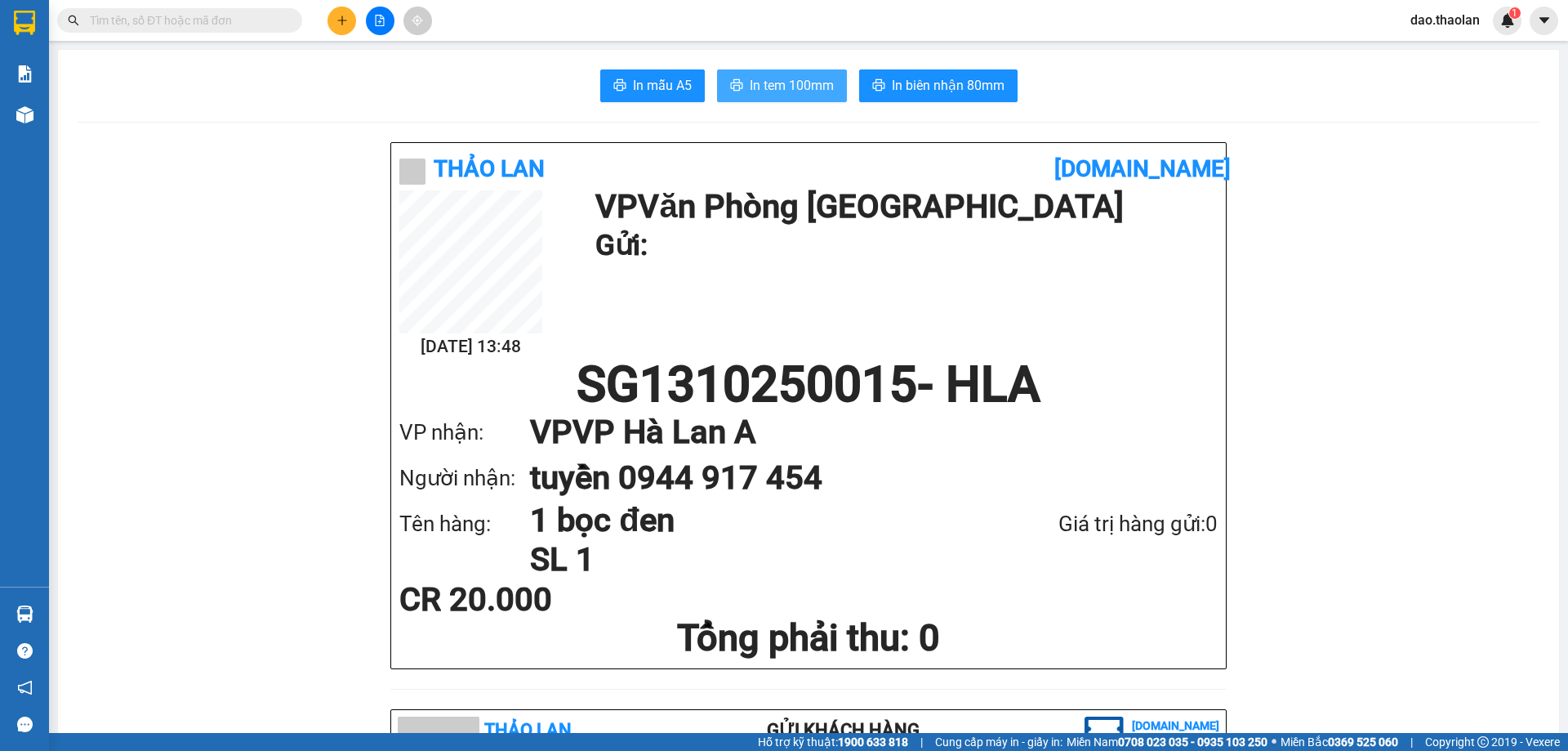
click at [777, 75] on span "In tem 100mm" at bounding box center [792, 85] width 84 height 20
click at [345, 22] on icon "plus" at bounding box center [342, 20] width 12 height 12
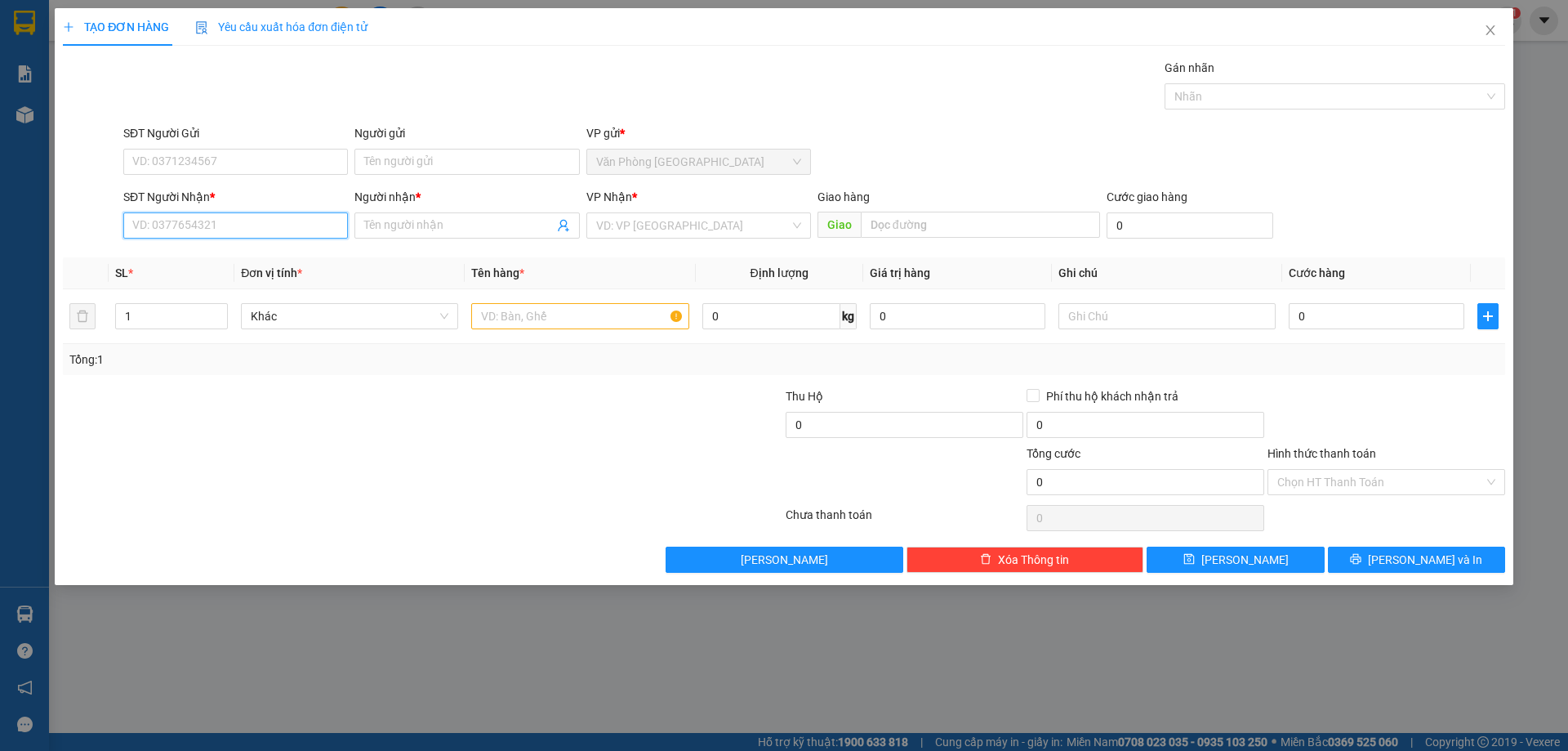
click at [203, 223] on input "SĐT Người Nhận *" at bounding box center [235, 225] width 224 height 26
click at [188, 260] on div "0963234441 - nhi" at bounding box center [235, 258] width 205 height 18
type input "0963234441"
type input "nhi"
type input "0963234441"
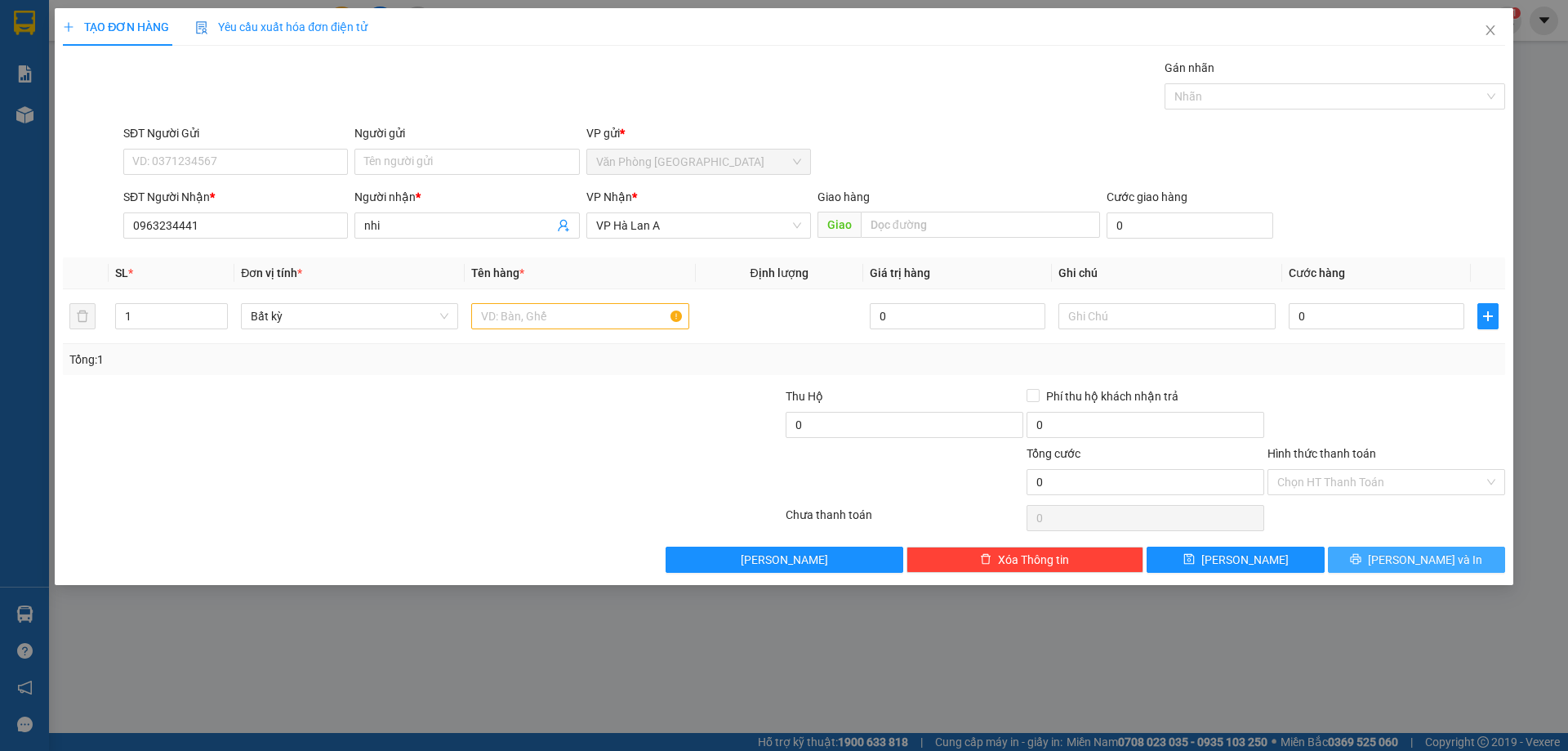
click at [1440, 560] on span "[PERSON_NAME] và In" at bounding box center [1424, 559] width 114 height 18
click at [498, 320] on input "text" at bounding box center [579, 316] width 217 height 26
type input "1 thùng"
click at [1361, 562] on icon "printer" at bounding box center [1355, 558] width 12 height 12
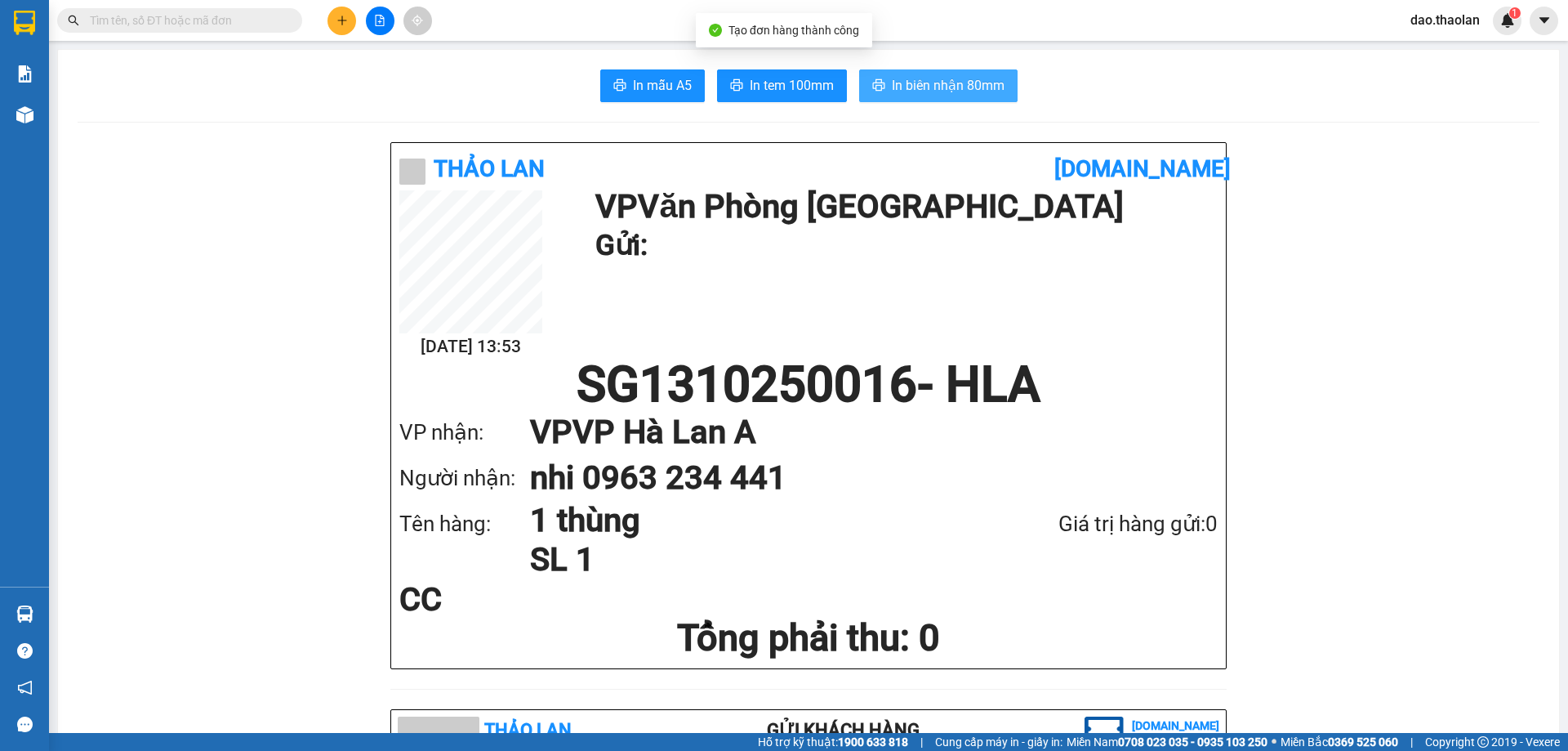
click at [941, 83] on span "In biên nhận 80mm" at bounding box center [948, 85] width 113 height 20
